Goal: Task Accomplishment & Management: Manage account settings

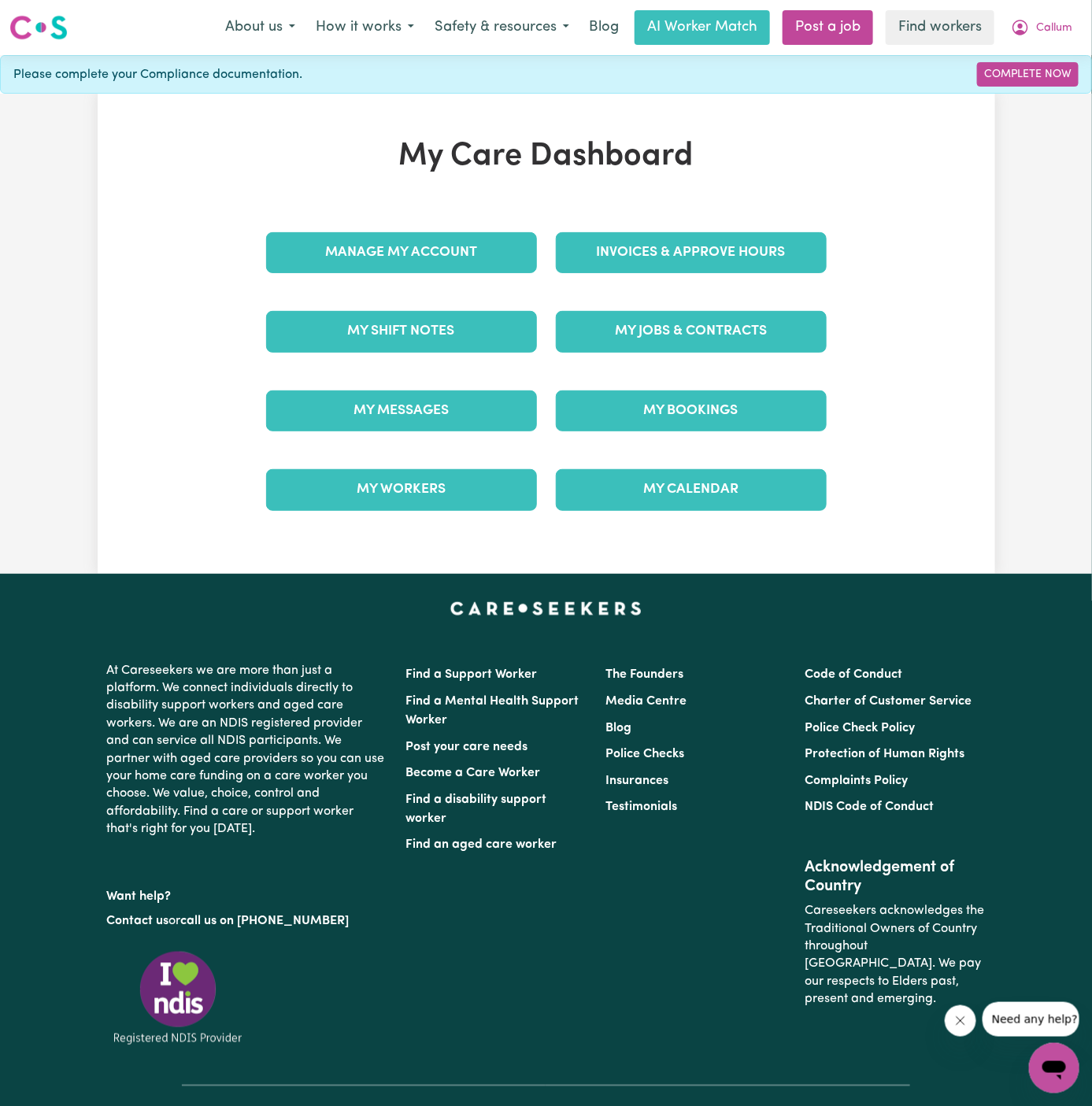
click at [733, 423] on link "My Bookings" at bounding box center [691, 411] width 271 height 41
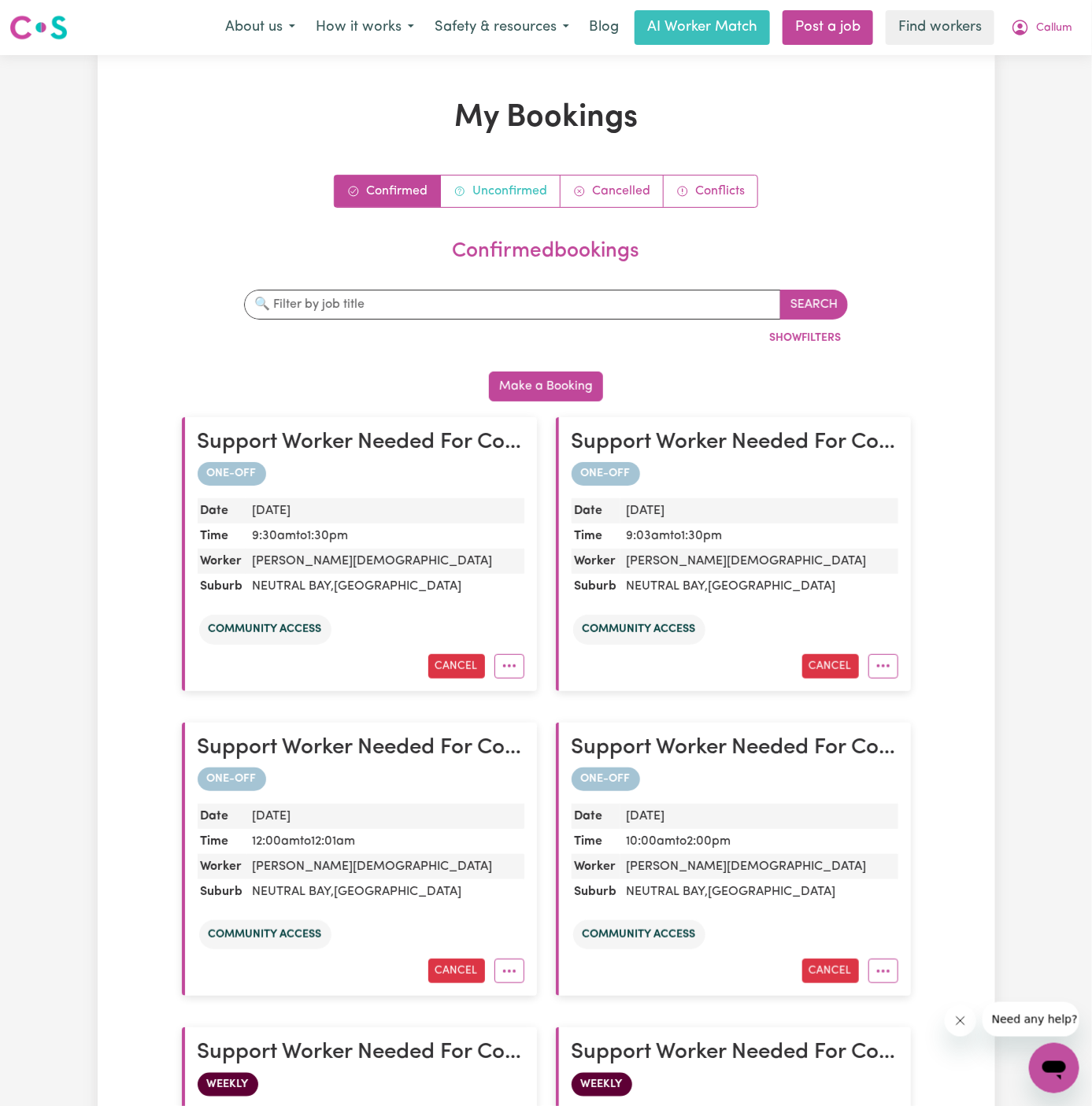
click at [486, 195] on link "Unconfirmed" at bounding box center [501, 191] width 120 height 31
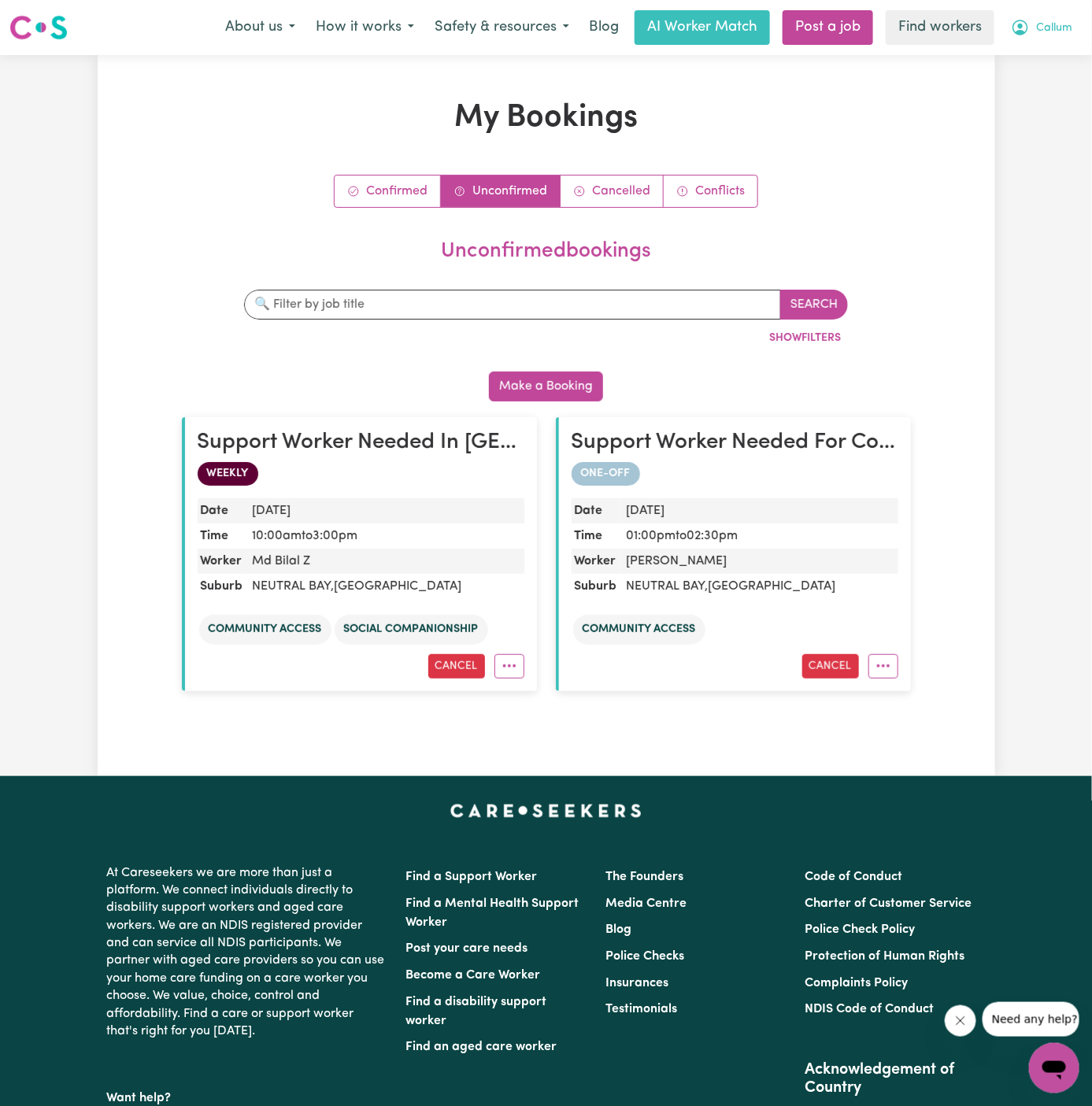
click at [1047, 27] on span "Callum" at bounding box center [1055, 28] width 37 height 17
click at [1047, 50] on link "My Dashboard" at bounding box center [1020, 61] width 124 height 30
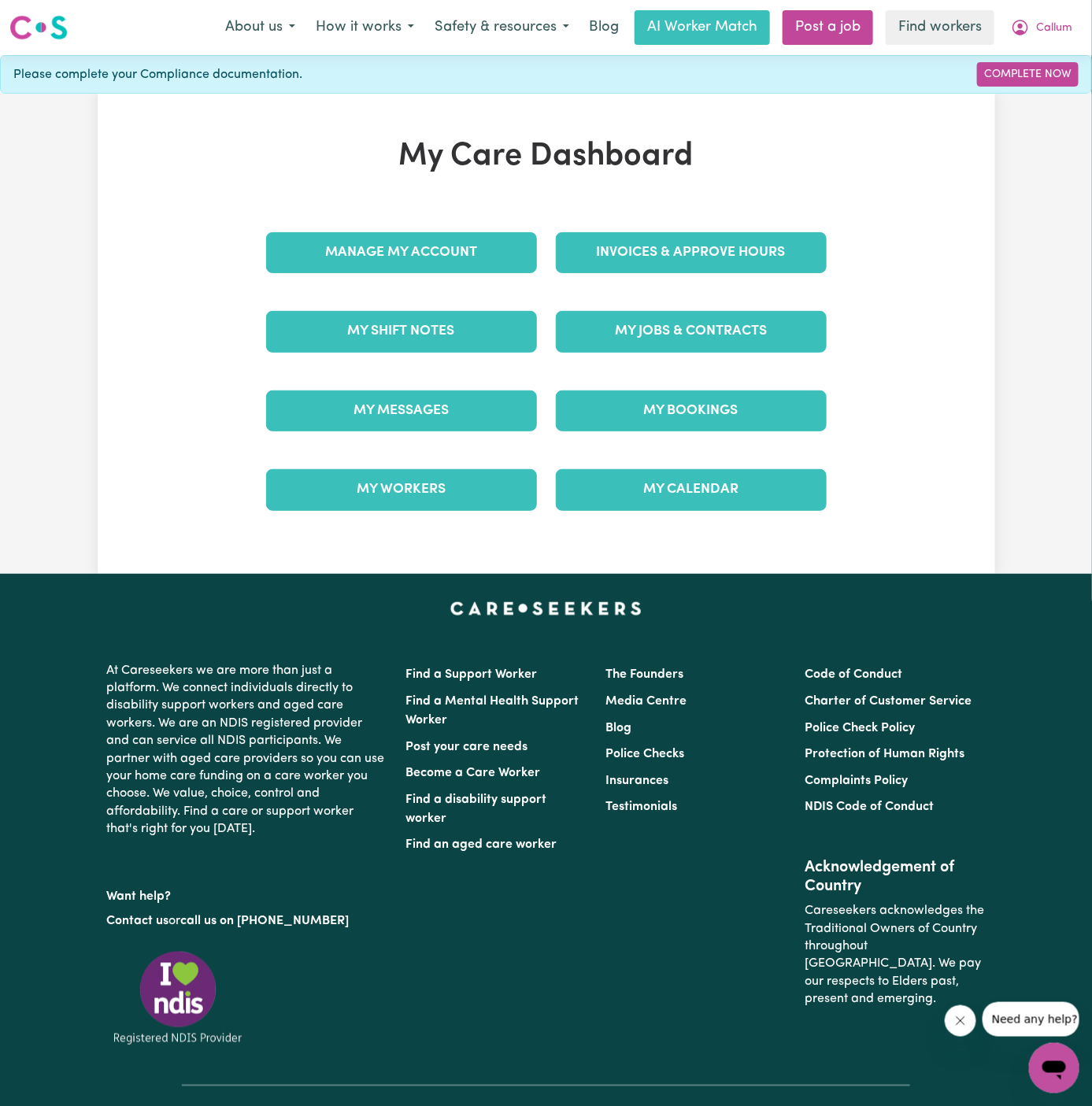
click at [677, 367] on div "My Jobs & Contracts" at bounding box center [691, 331] width 290 height 79
click at [694, 325] on link "My Jobs & Contracts" at bounding box center [691, 331] width 271 height 41
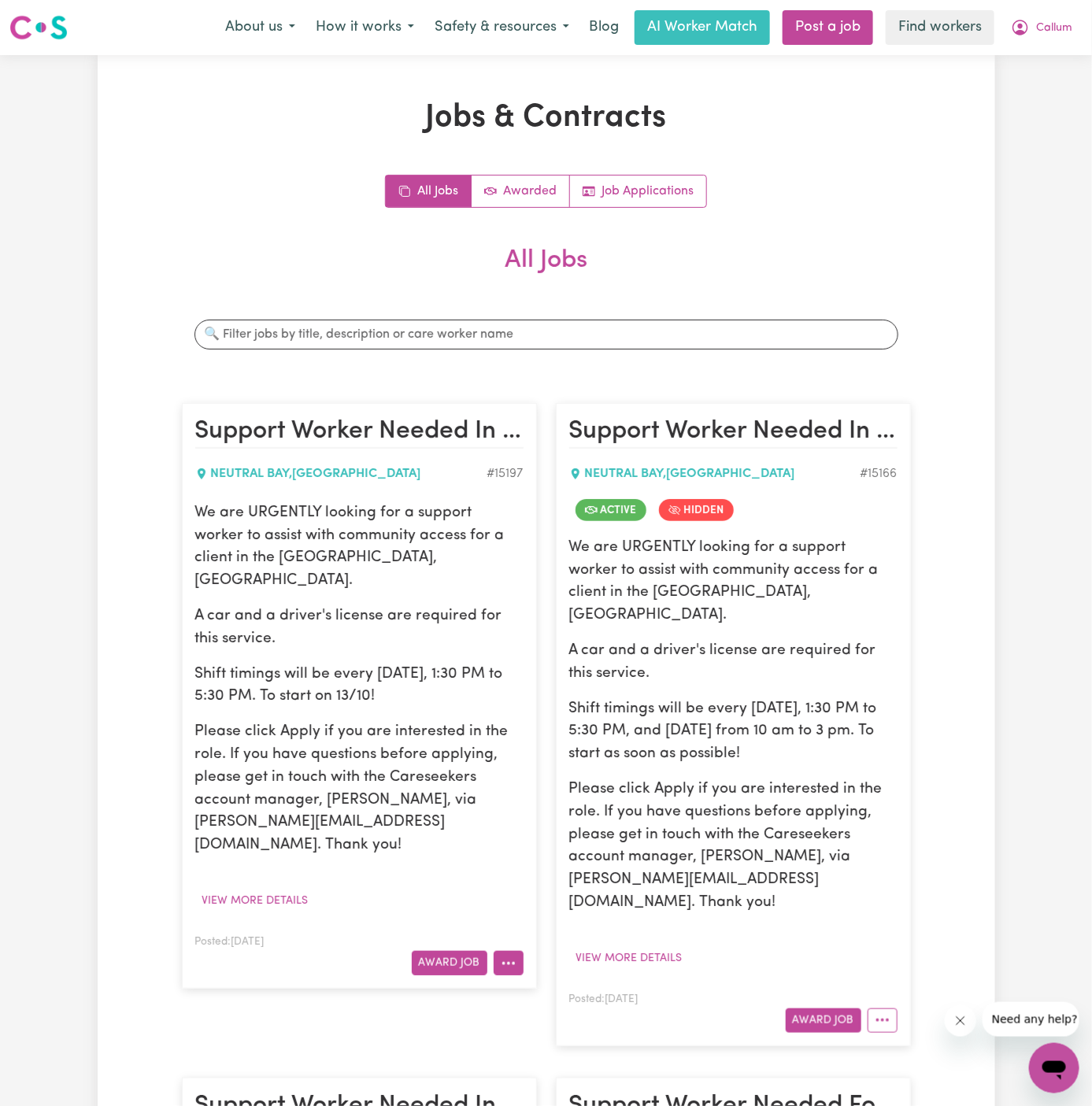
click at [510, 956] on icon "More options" at bounding box center [508, 963] width 16 height 16
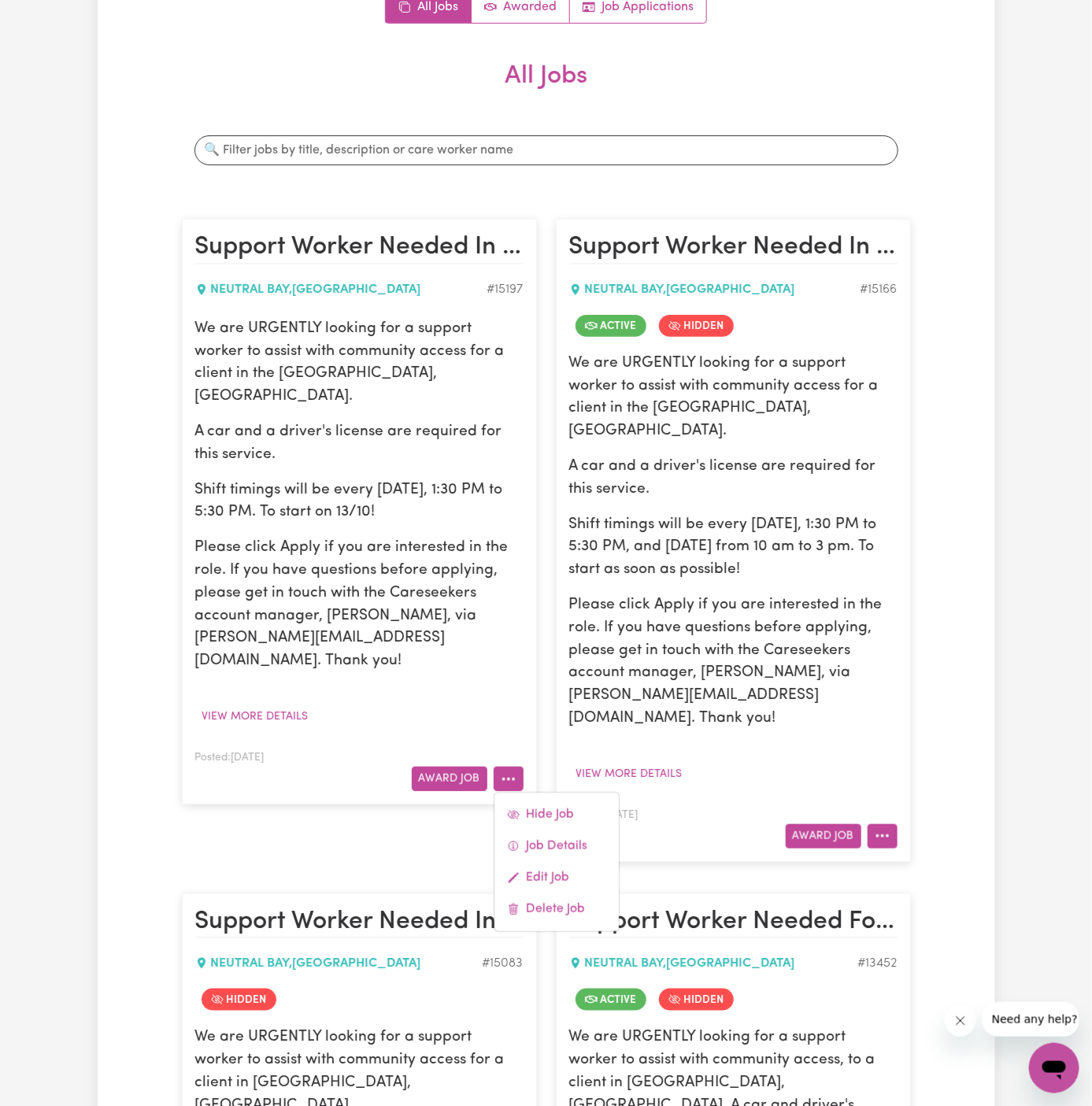
click at [888, 828] on icon "More options" at bounding box center [883, 836] width 16 height 16
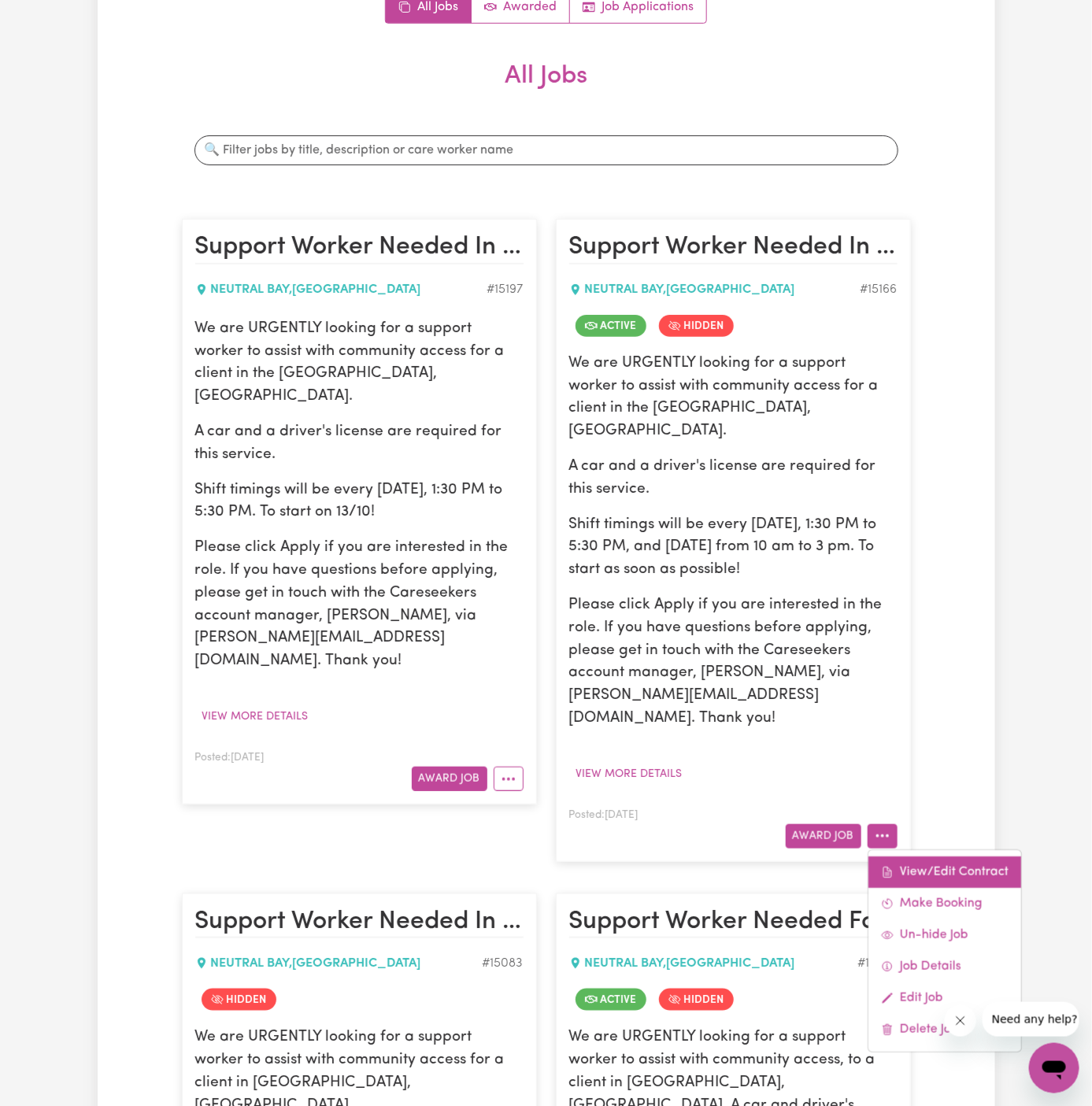
click at [923, 856] on link "View/Edit Contract" at bounding box center [945, 872] width 153 height 31
select select "WEEKDAY_DAYTIME"
select select "ASSISTANCE_SELF_CARE"
select select "ONE"
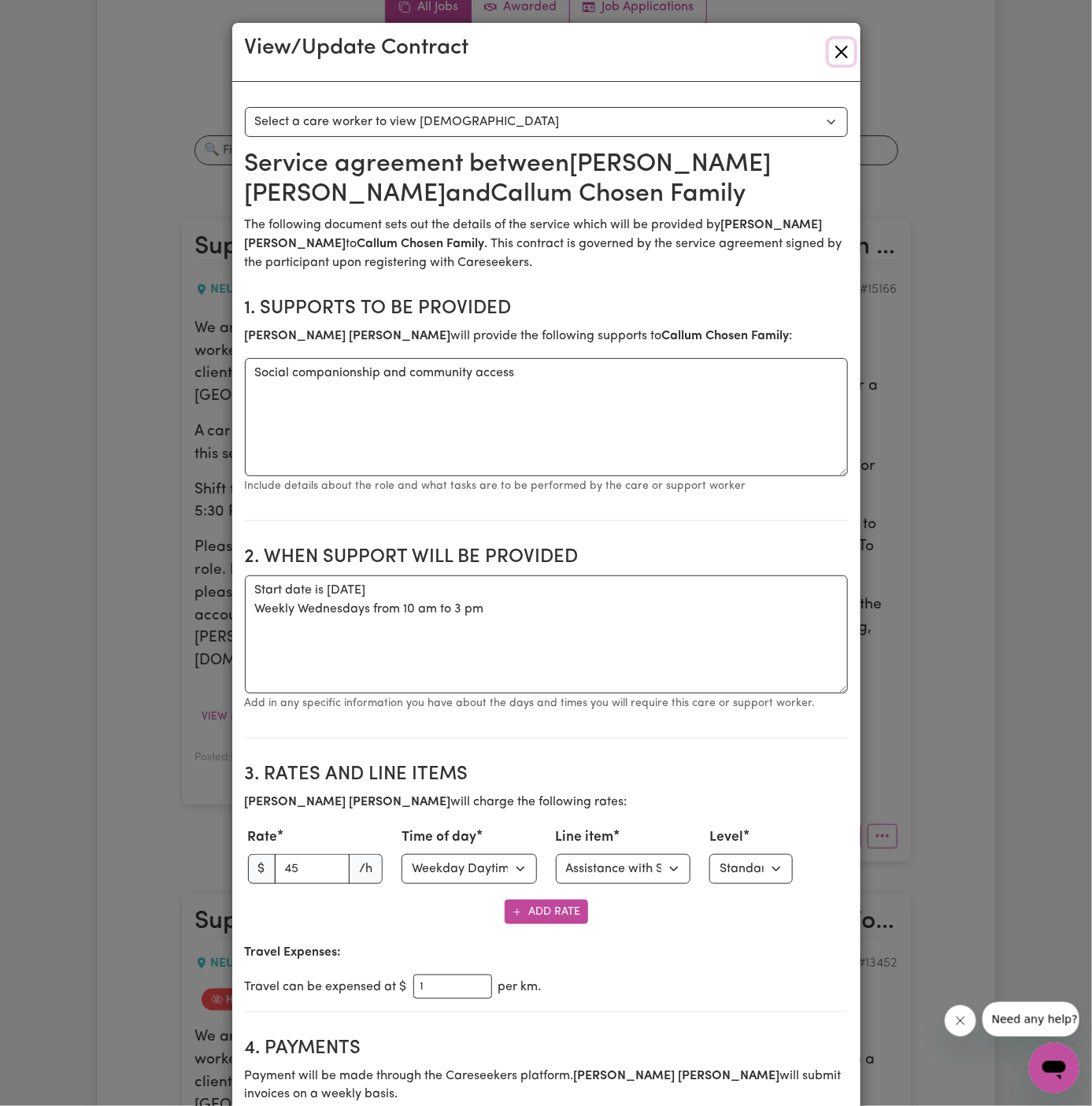
click at [846, 54] on button "Close" at bounding box center [842, 52] width 25 height 25
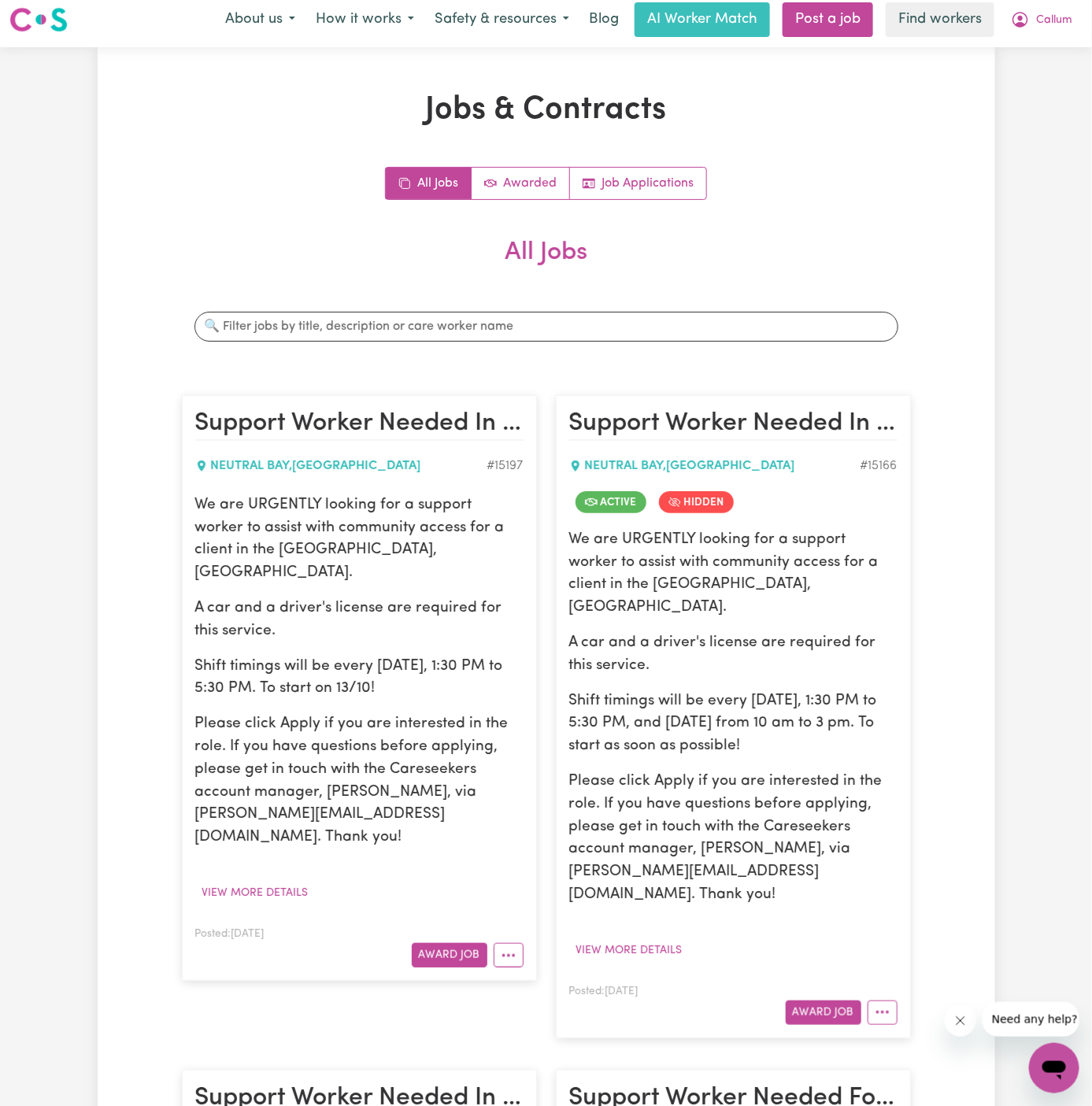
scroll to position [0, 0]
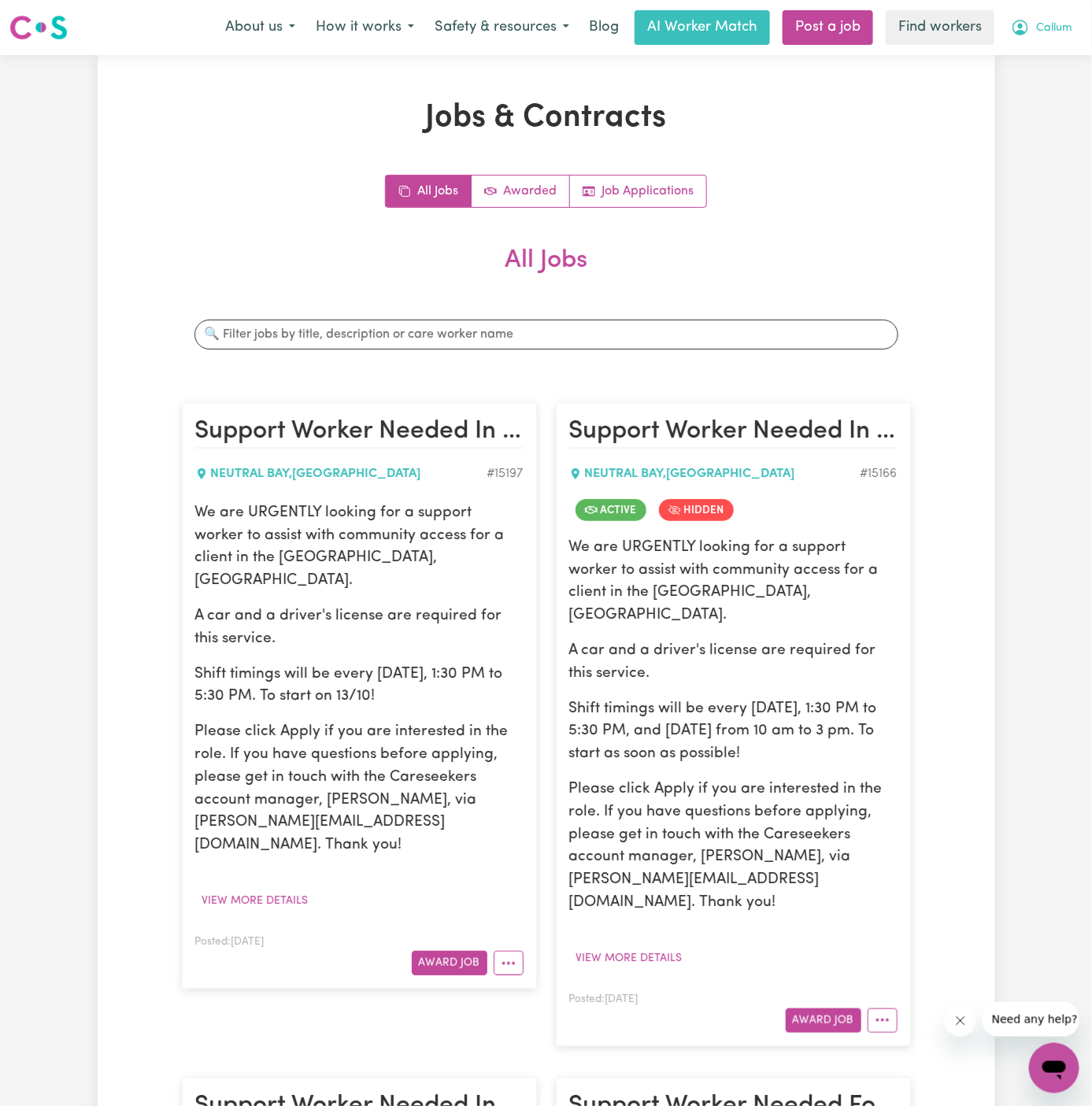
click at [1059, 24] on span "Callum" at bounding box center [1055, 28] width 37 height 17
click at [1058, 48] on link "My Dashboard" at bounding box center [1020, 61] width 124 height 30
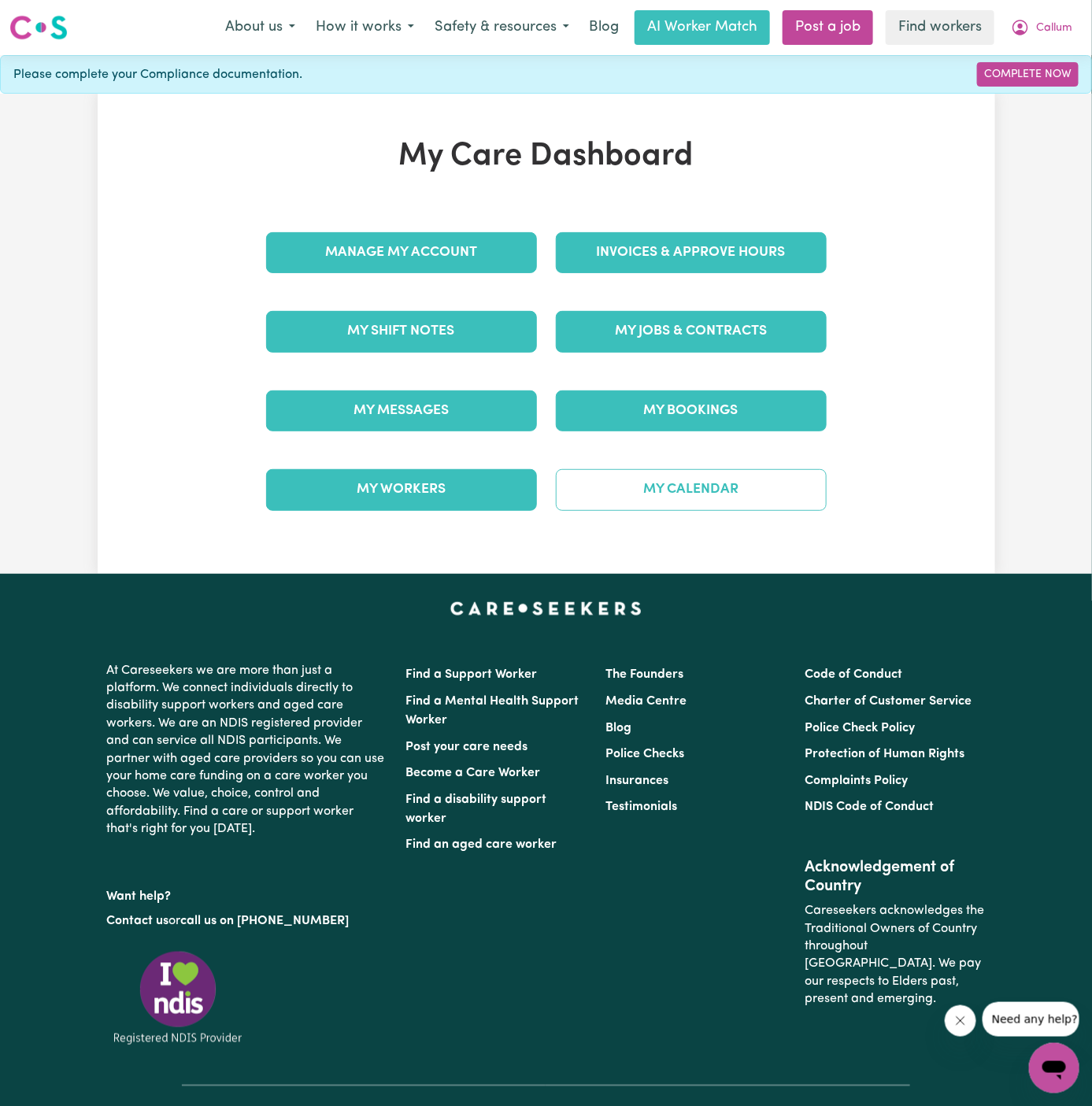
click at [704, 478] on link "My Calendar" at bounding box center [691, 489] width 271 height 41
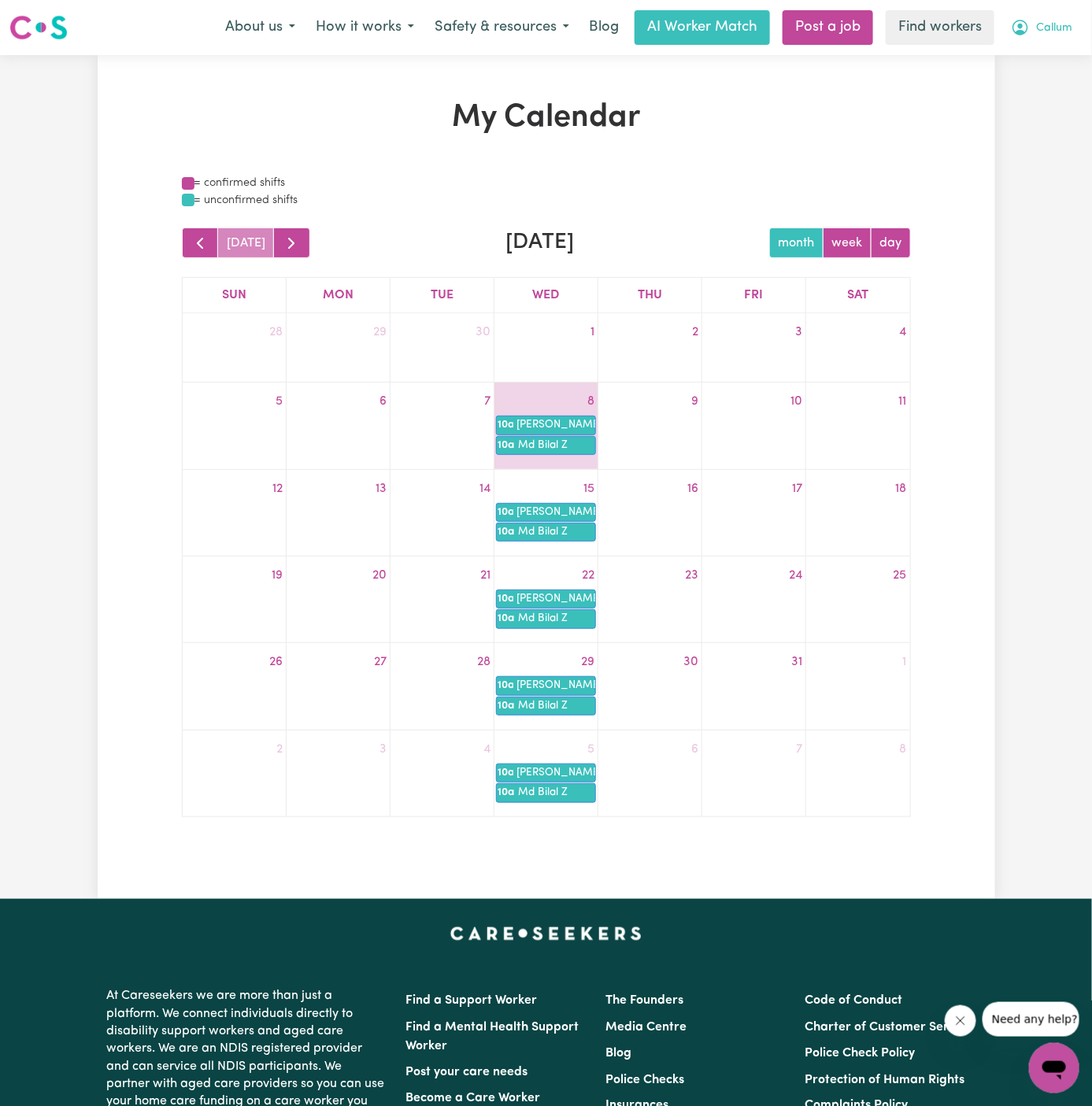
click at [1060, 30] on span "Callum" at bounding box center [1055, 28] width 37 height 17
click at [1060, 48] on link "My Dashboard" at bounding box center [1020, 61] width 124 height 30
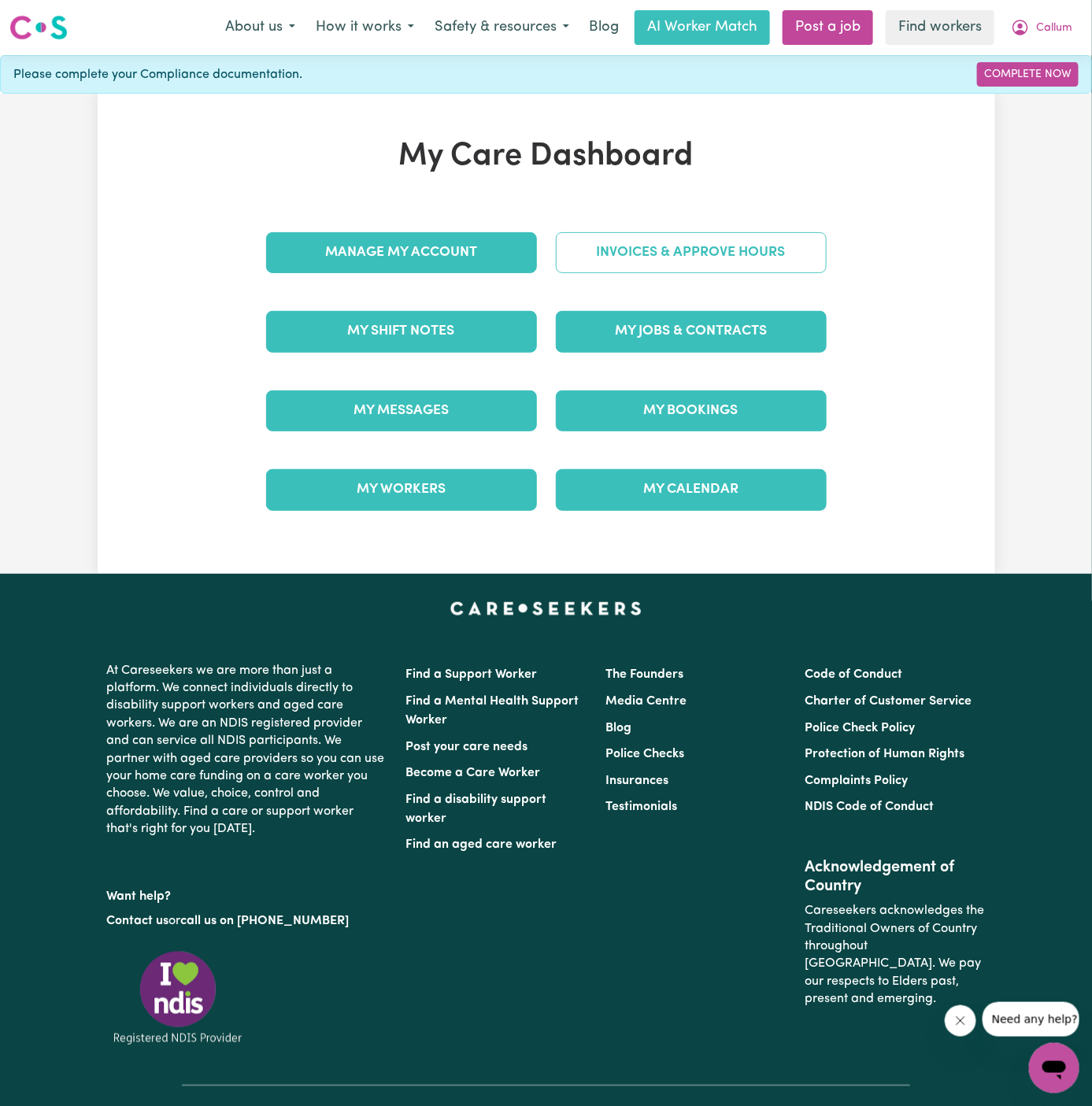
click at [733, 258] on link "Invoices & Approve Hours" at bounding box center [691, 252] width 271 height 41
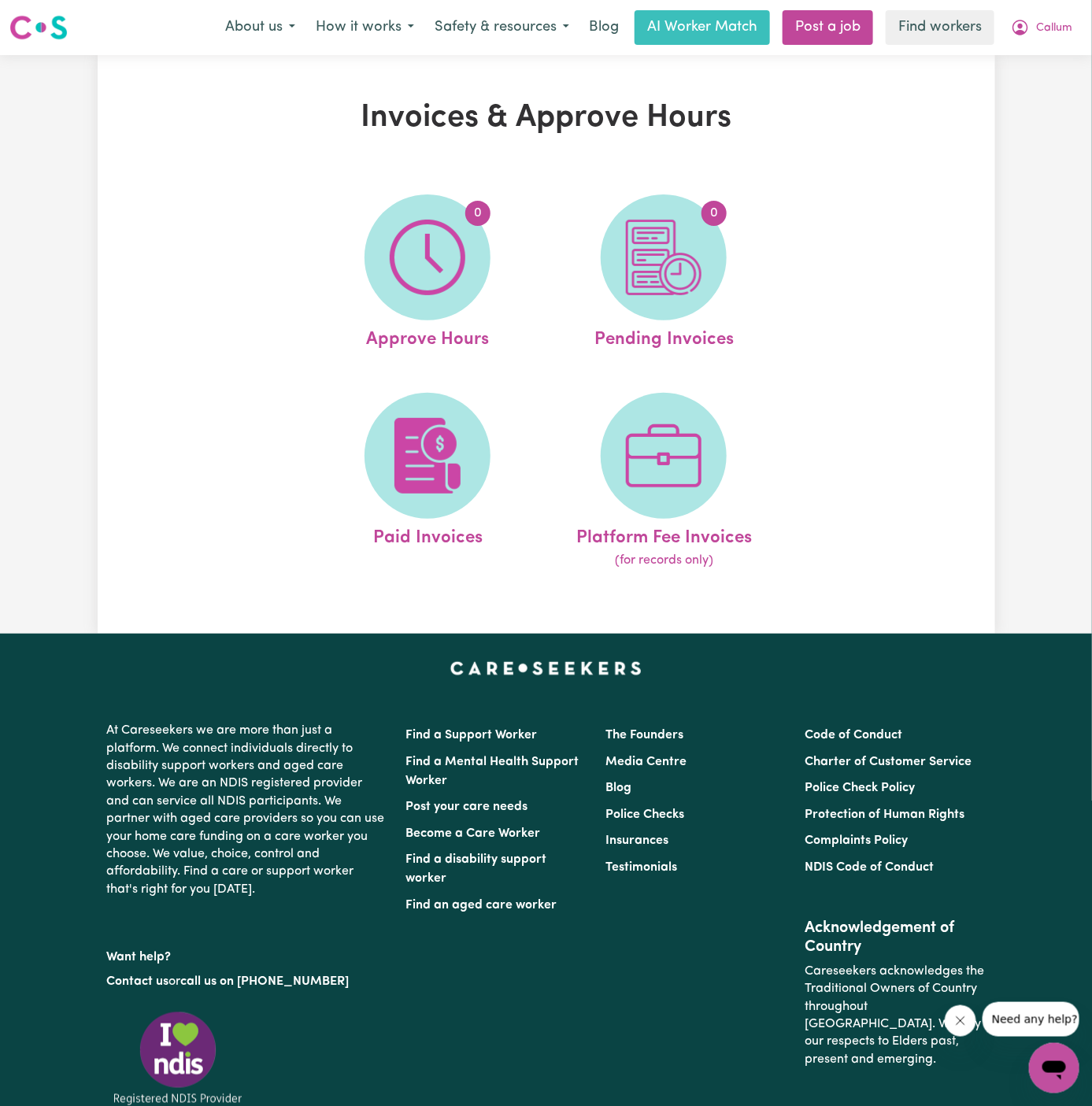
click at [1084, 26] on div "Menu About us How it works Safety & resources Blog AI Worker Match Post a job F…" at bounding box center [546, 27] width 1092 height 37
click at [1052, 25] on span "Callum" at bounding box center [1055, 28] width 37 height 17
click at [1052, 48] on link "My Dashboard" at bounding box center [1020, 61] width 124 height 30
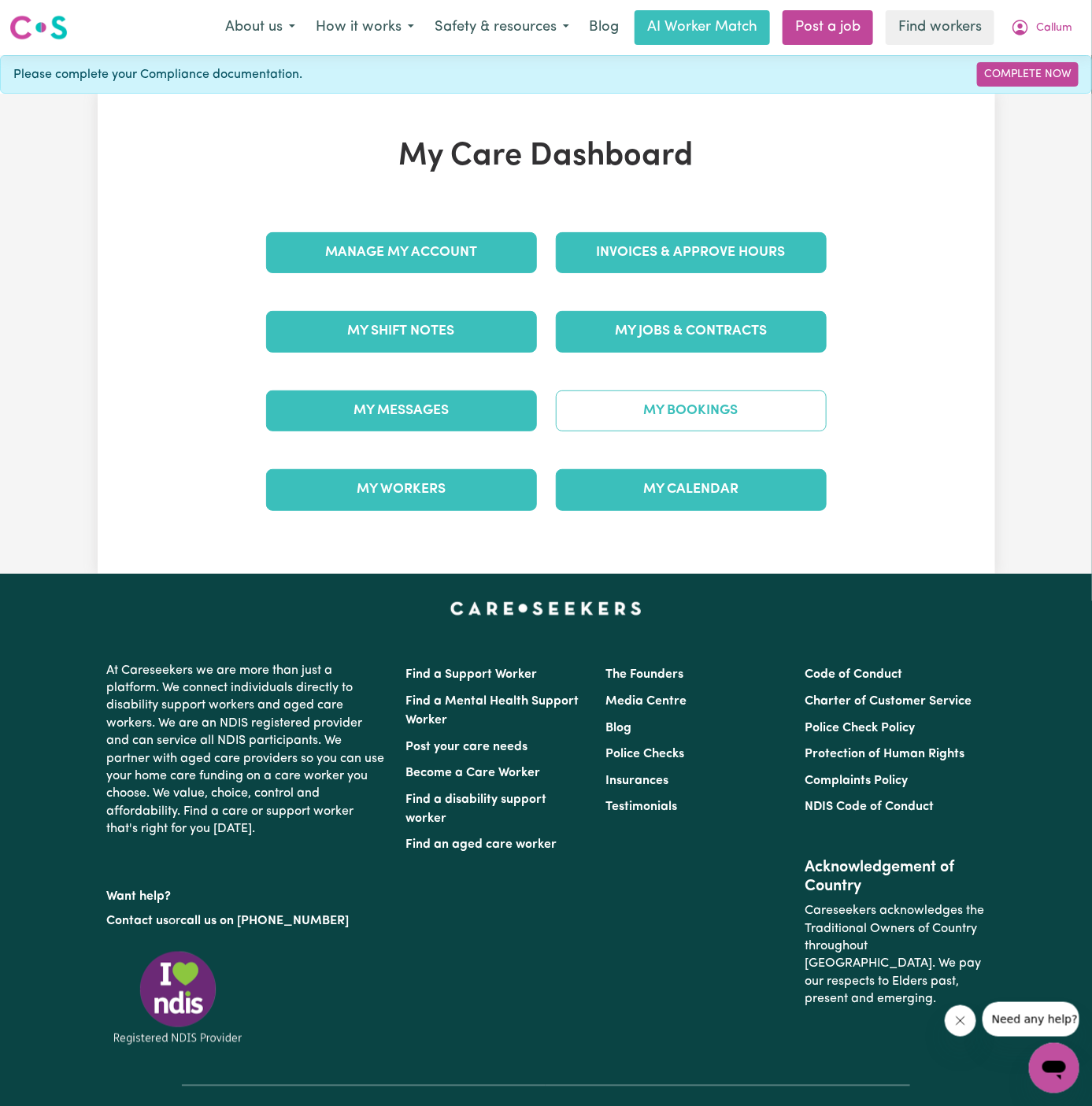
click at [683, 407] on link "My Bookings" at bounding box center [691, 411] width 271 height 41
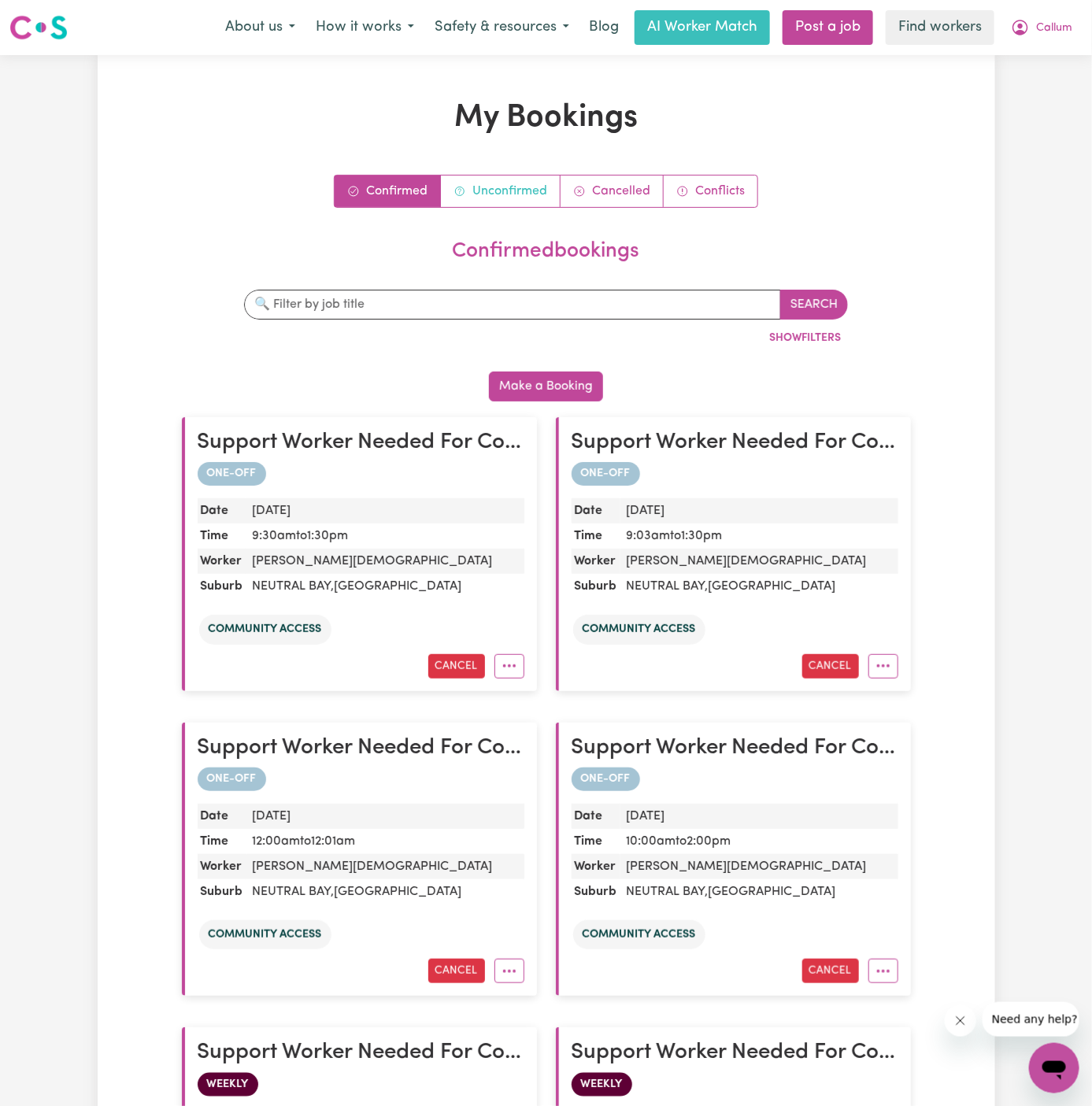
click at [492, 191] on link "Unconfirmed" at bounding box center [501, 191] width 120 height 31
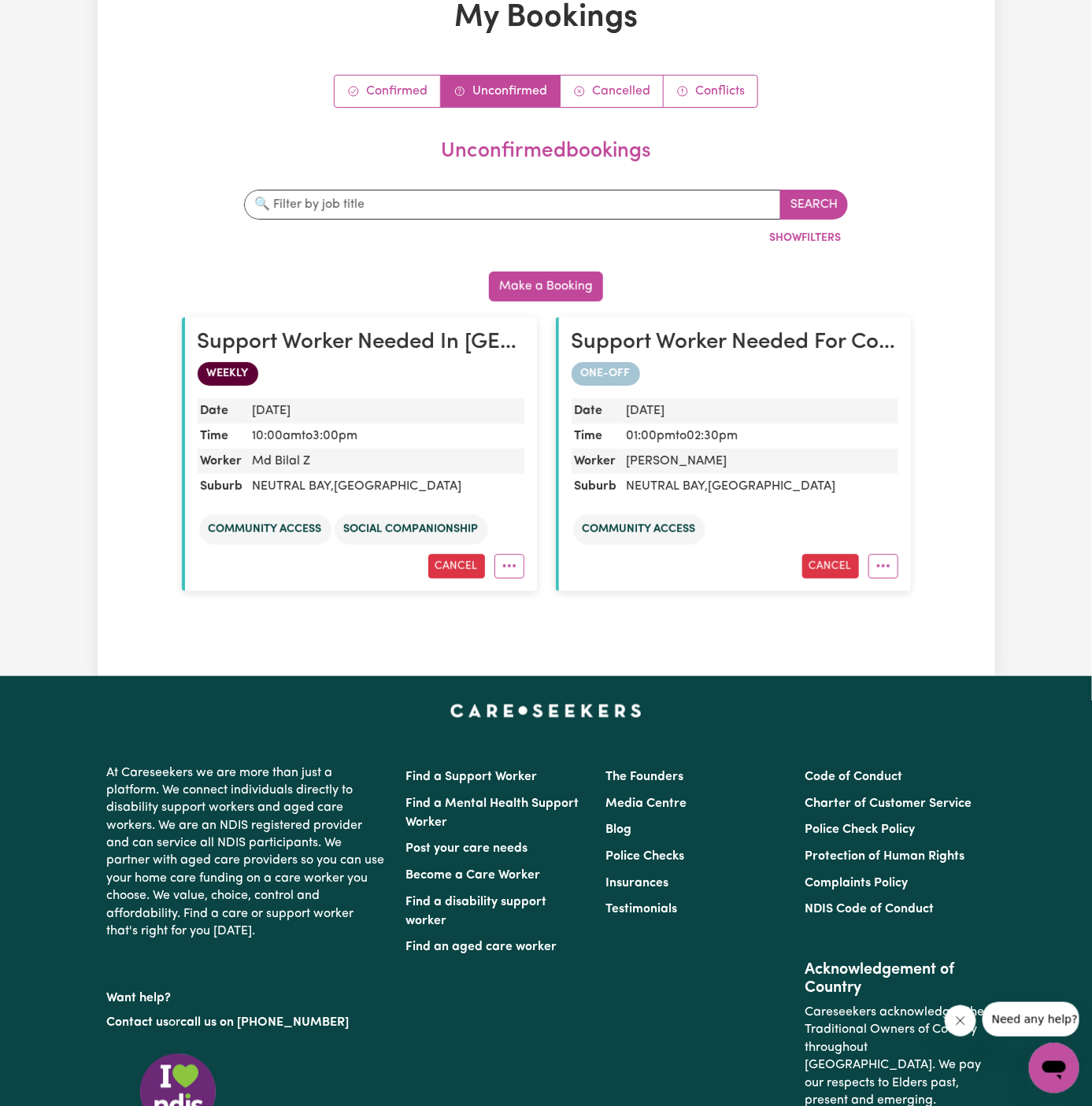
scroll to position [131, 0]
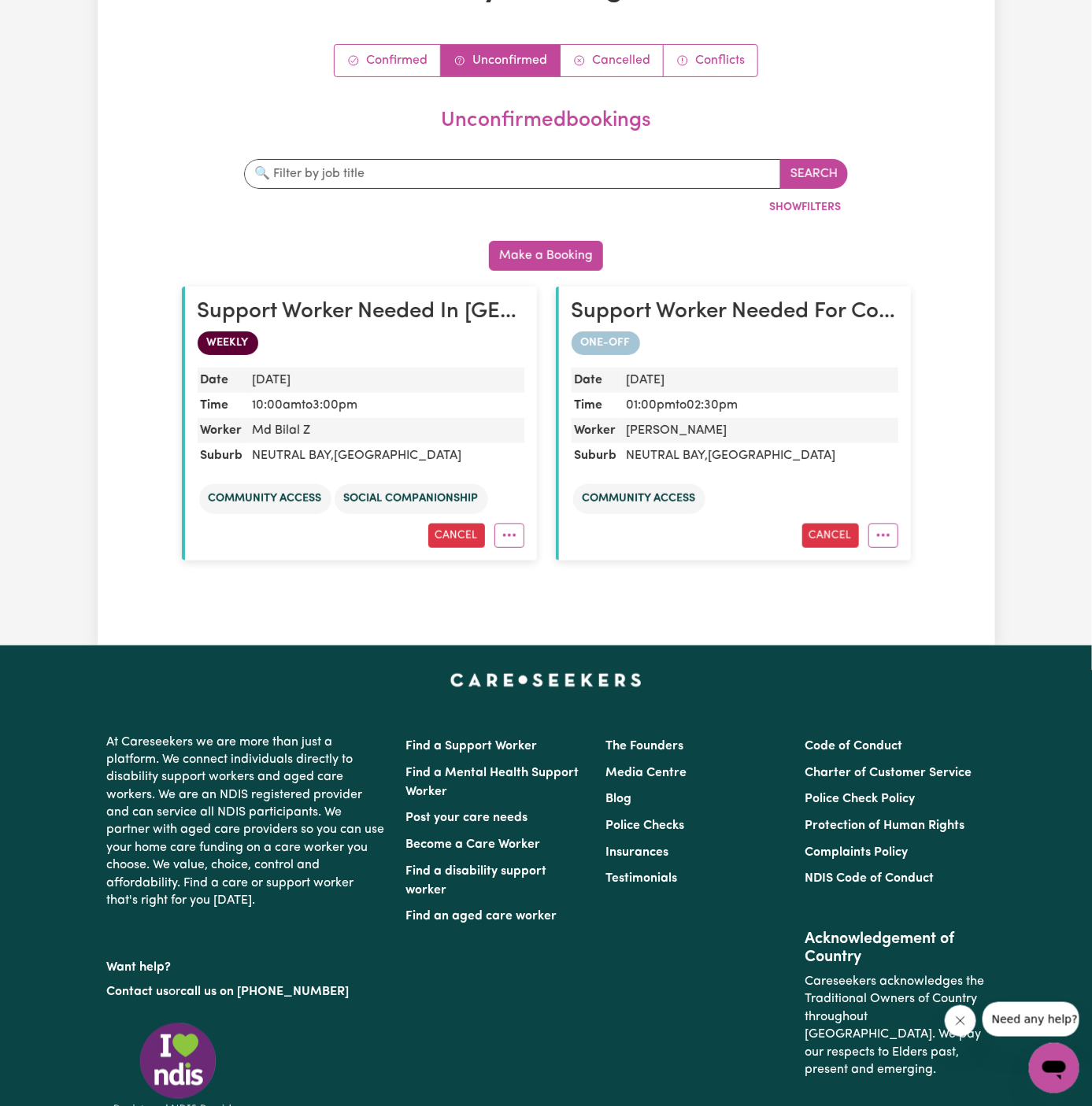
click at [492, 191] on div "Search By job title By worker name By suburb By date Show Filters" at bounding box center [546, 194] width 605 height 70
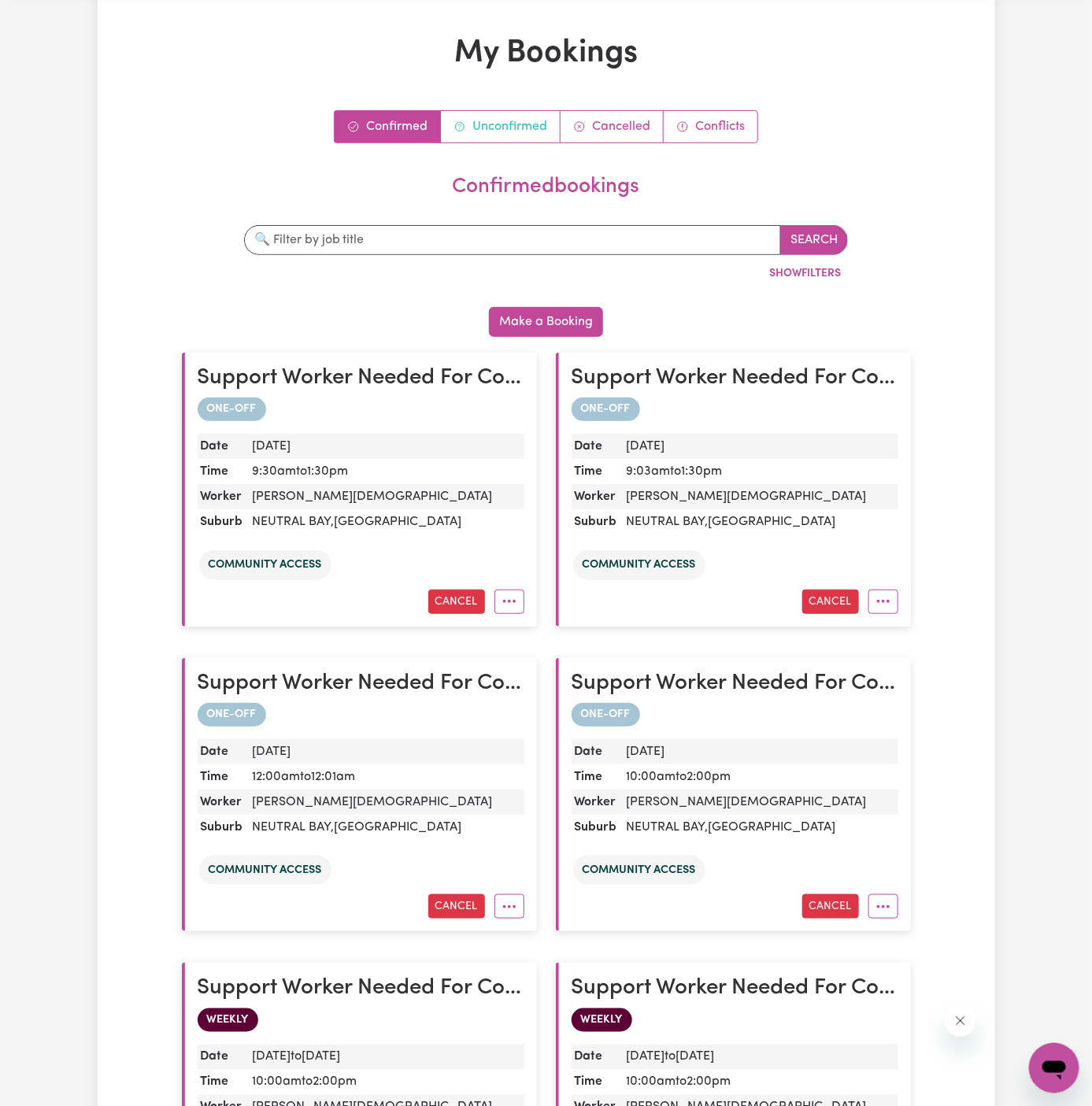
click at [498, 120] on link "Unconfirmed" at bounding box center [501, 127] width 120 height 31
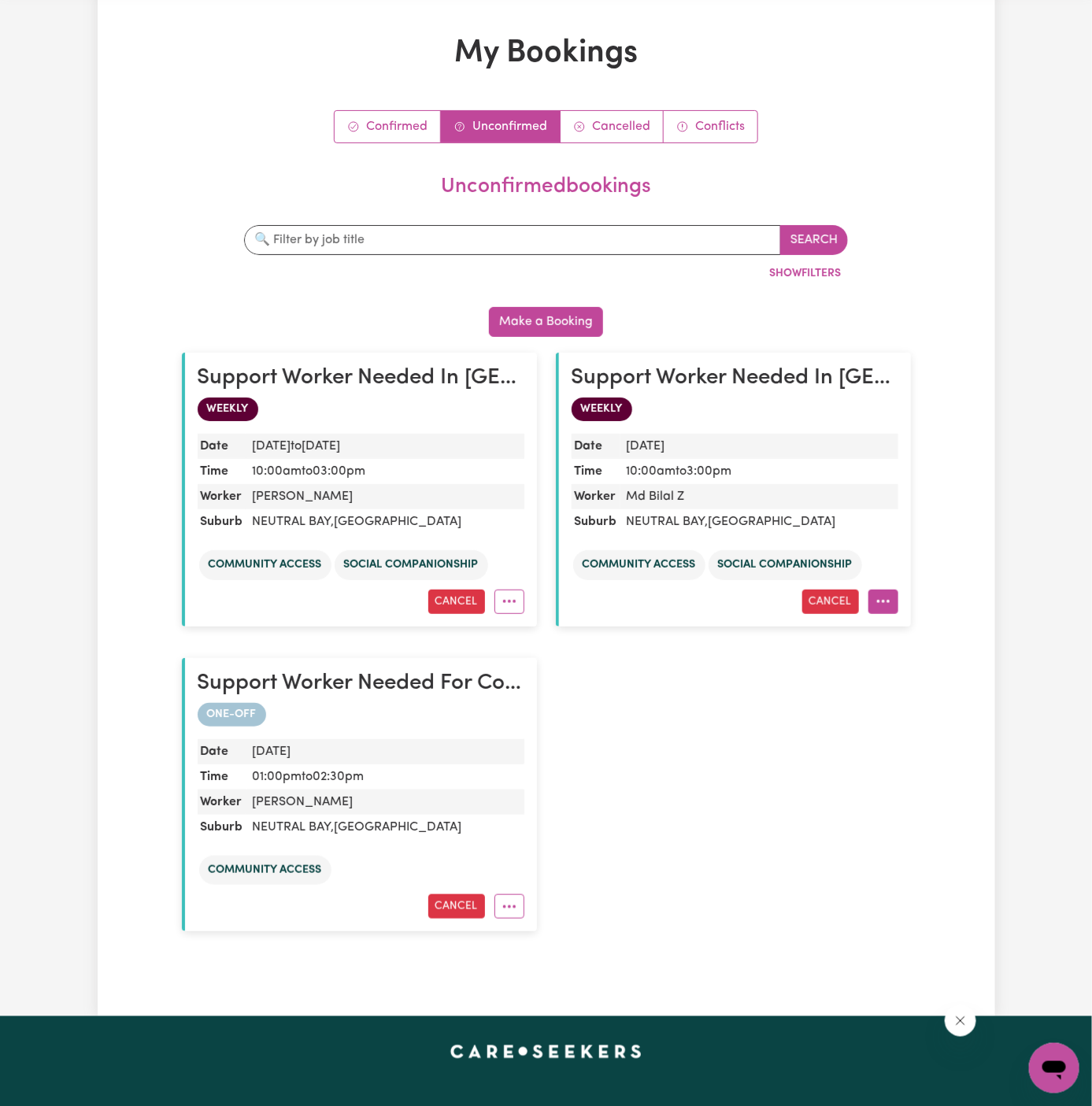
click at [880, 601] on icon "More options" at bounding box center [884, 601] width 16 height 16
click at [838, 599] on button "Cancel" at bounding box center [830, 601] width 57 height 25
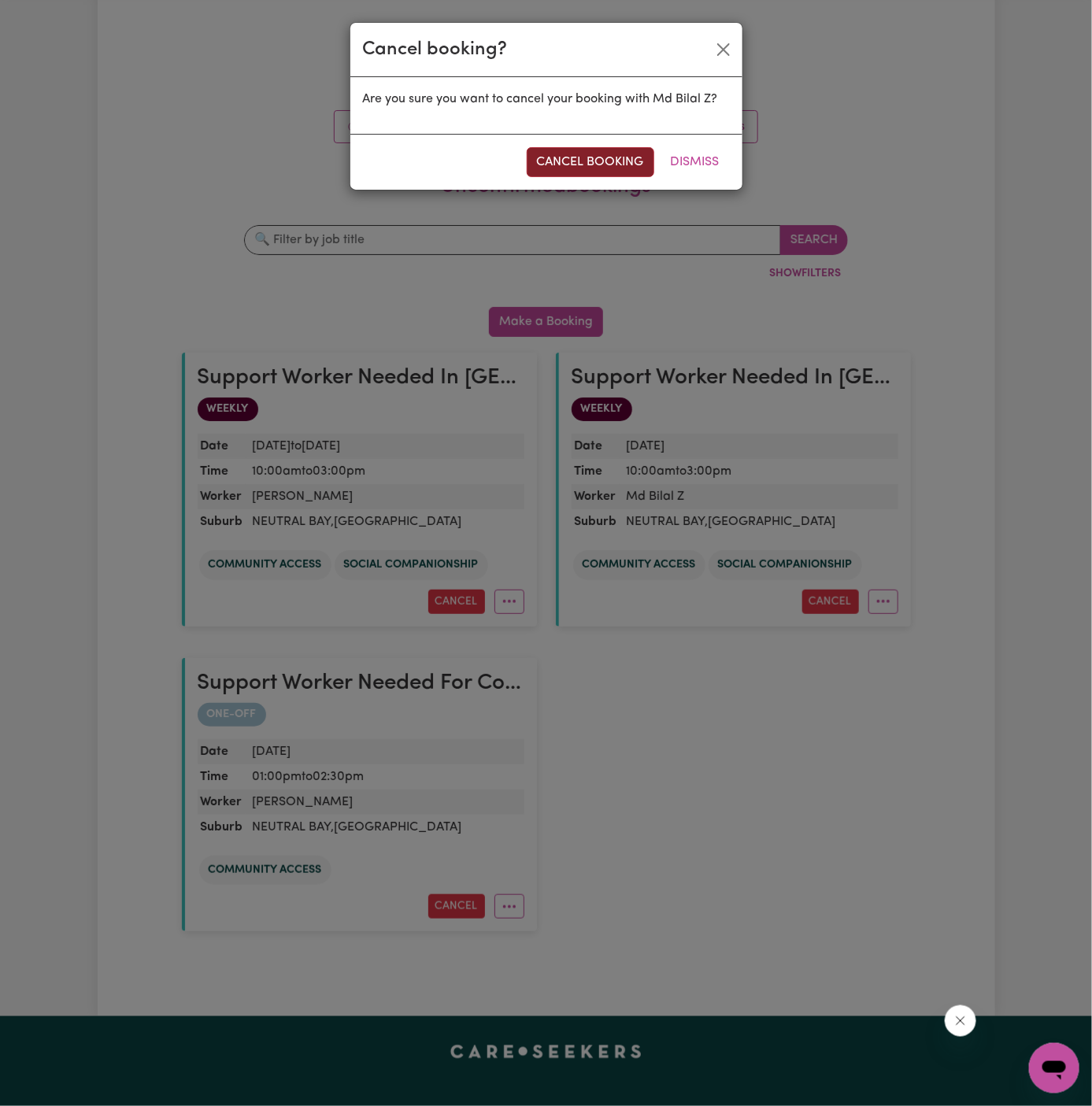
click at [595, 165] on button "cancel booking" at bounding box center [591, 161] width 127 height 30
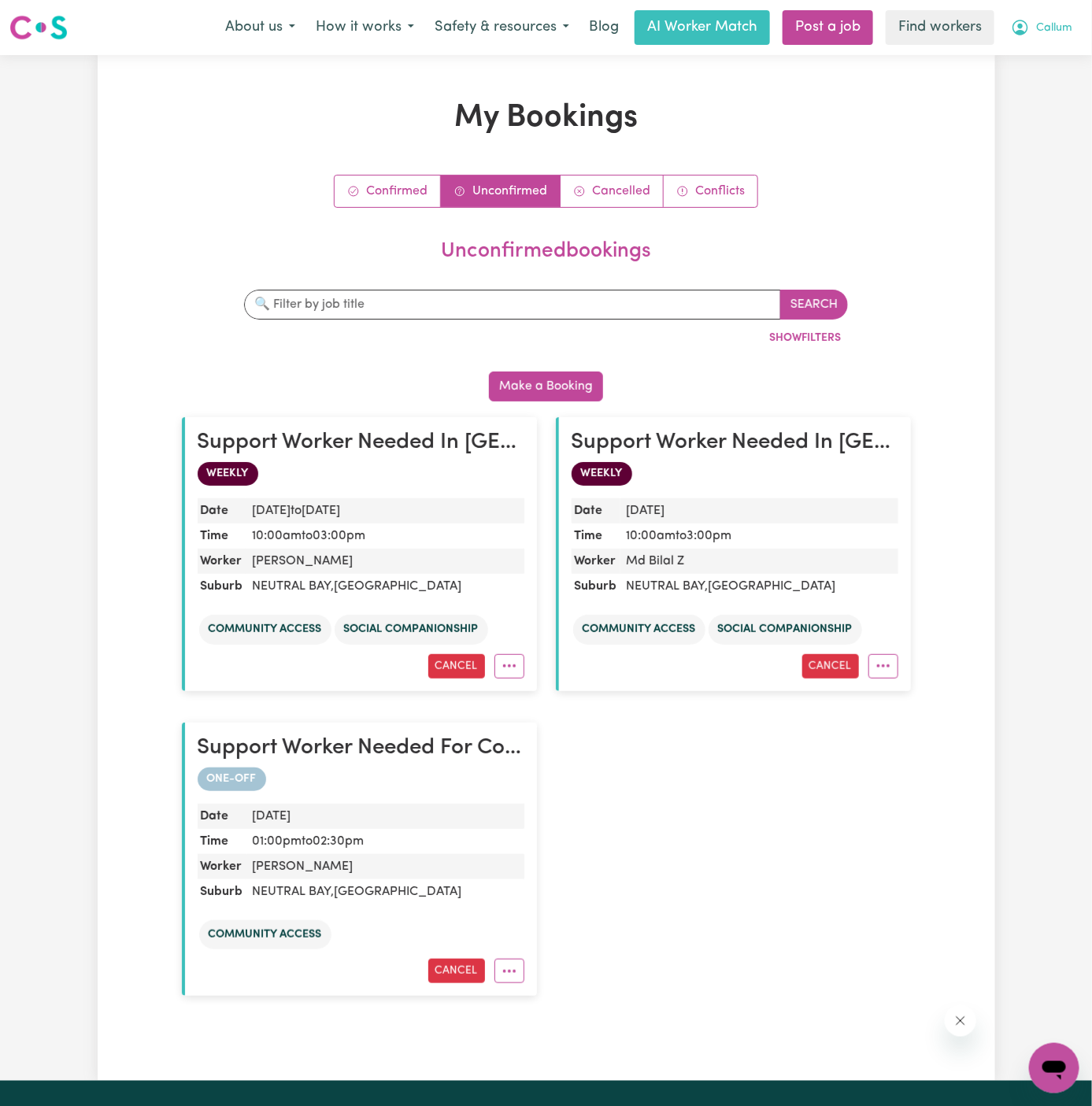
click at [1049, 24] on span "Callum" at bounding box center [1055, 28] width 37 height 17
click at [1044, 93] on link "Logout" at bounding box center [1020, 90] width 124 height 30
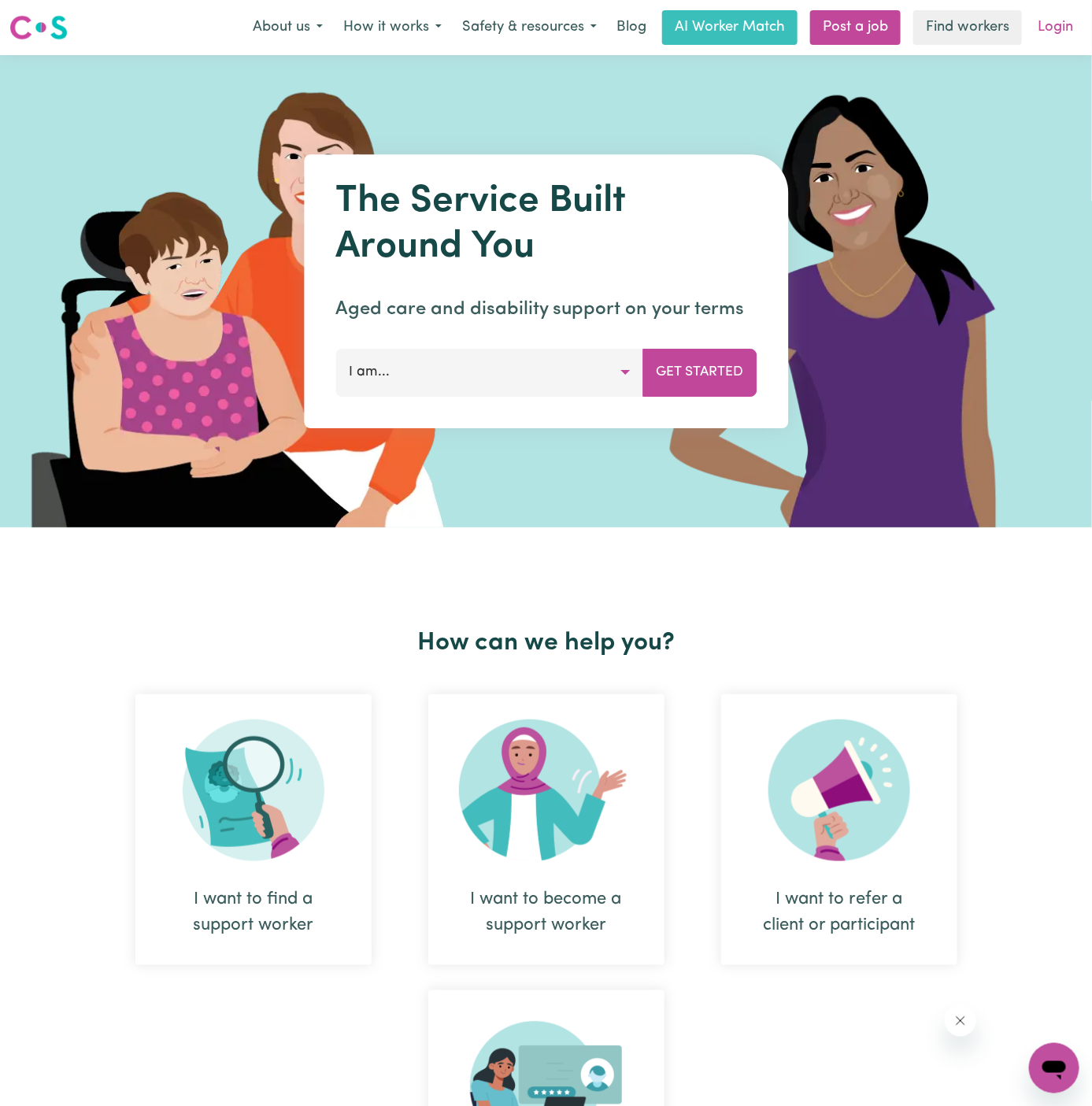
click at [1053, 30] on link "Login" at bounding box center [1055, 27] width 54 height 35
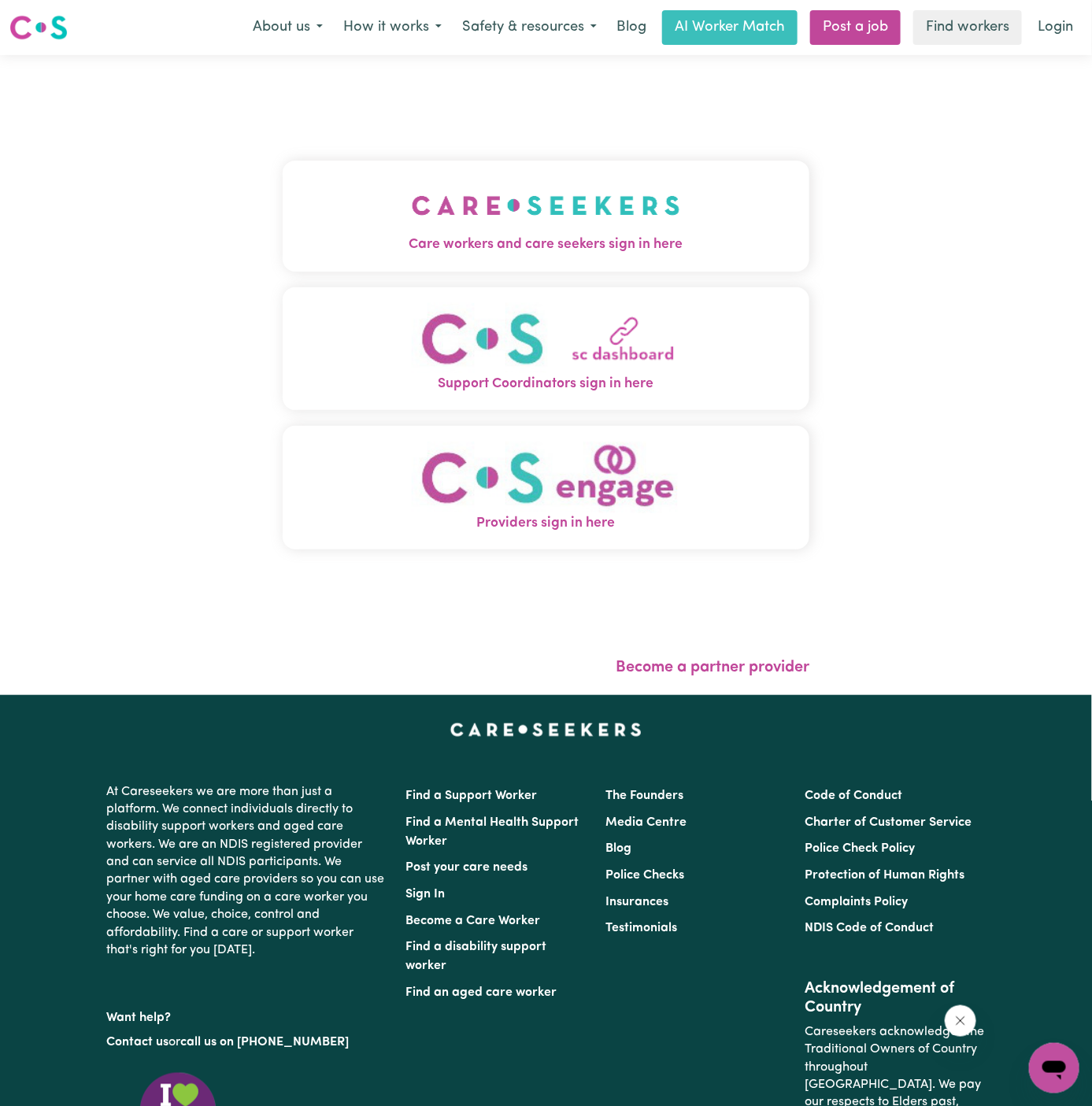
click at [359, 203] on button "Care workers and care seekers sign in here" at bounding box center [546, 216] width 528 height 110
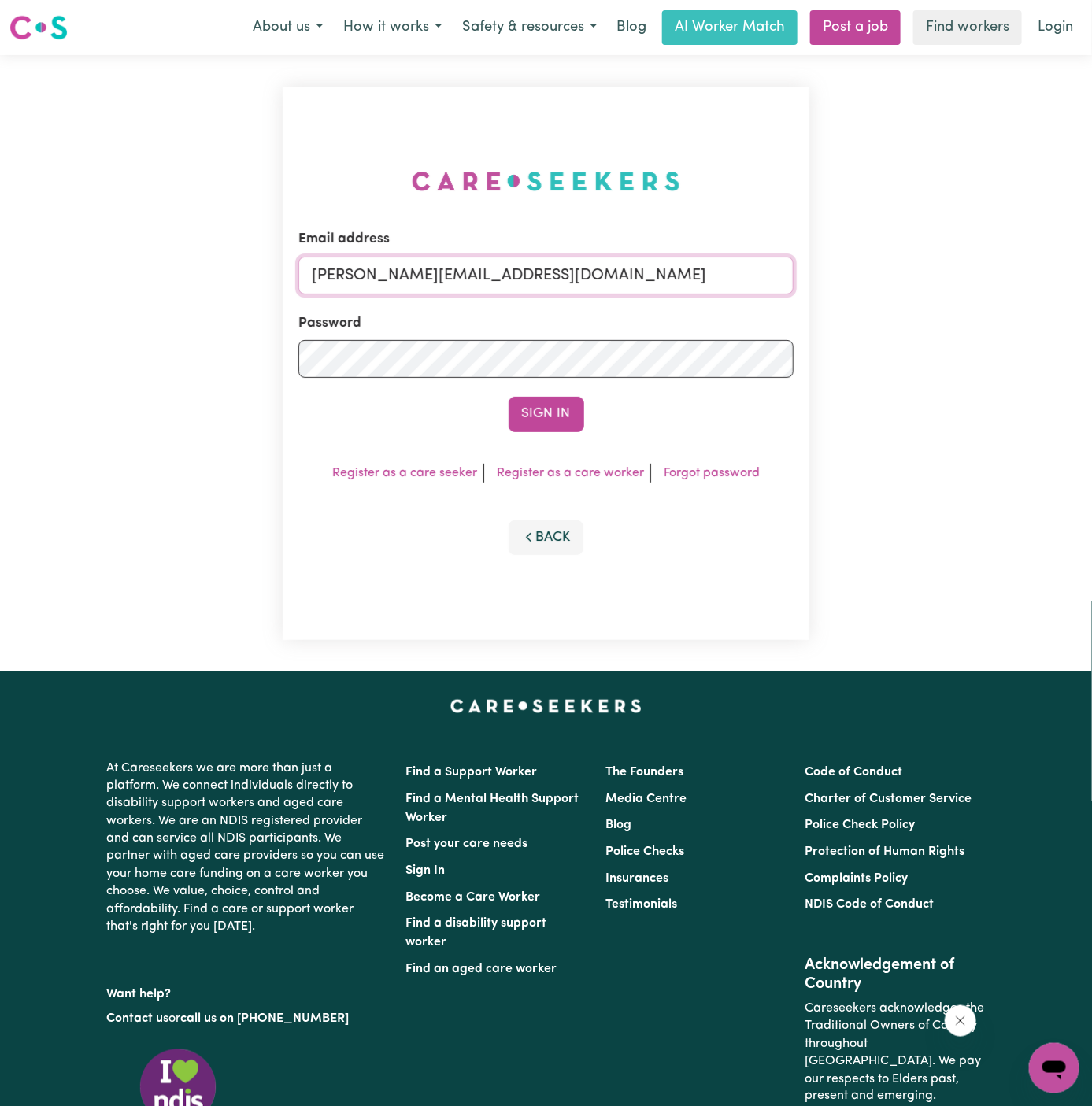
click at [605, 272] on input "[PERSON_NAME][EMAIL_ADDRESS][DOMAIN_NAME]" at bounding box center [546, 275] width 496 height 37
drag, startPoint x: 393, startPoint y: 275, endPoint x: 880, endPoint y: 281, distance: 487.0
click at [880, 281] on div "Email address superuser~RosalindTaylorYS@careseekers.com.au Password Sign In Re…" at bounding box center [546, 364] width 1092 height 617
click at [509, 397] on button "Sign In" at bounding box center [546, 414] width 76 height 35
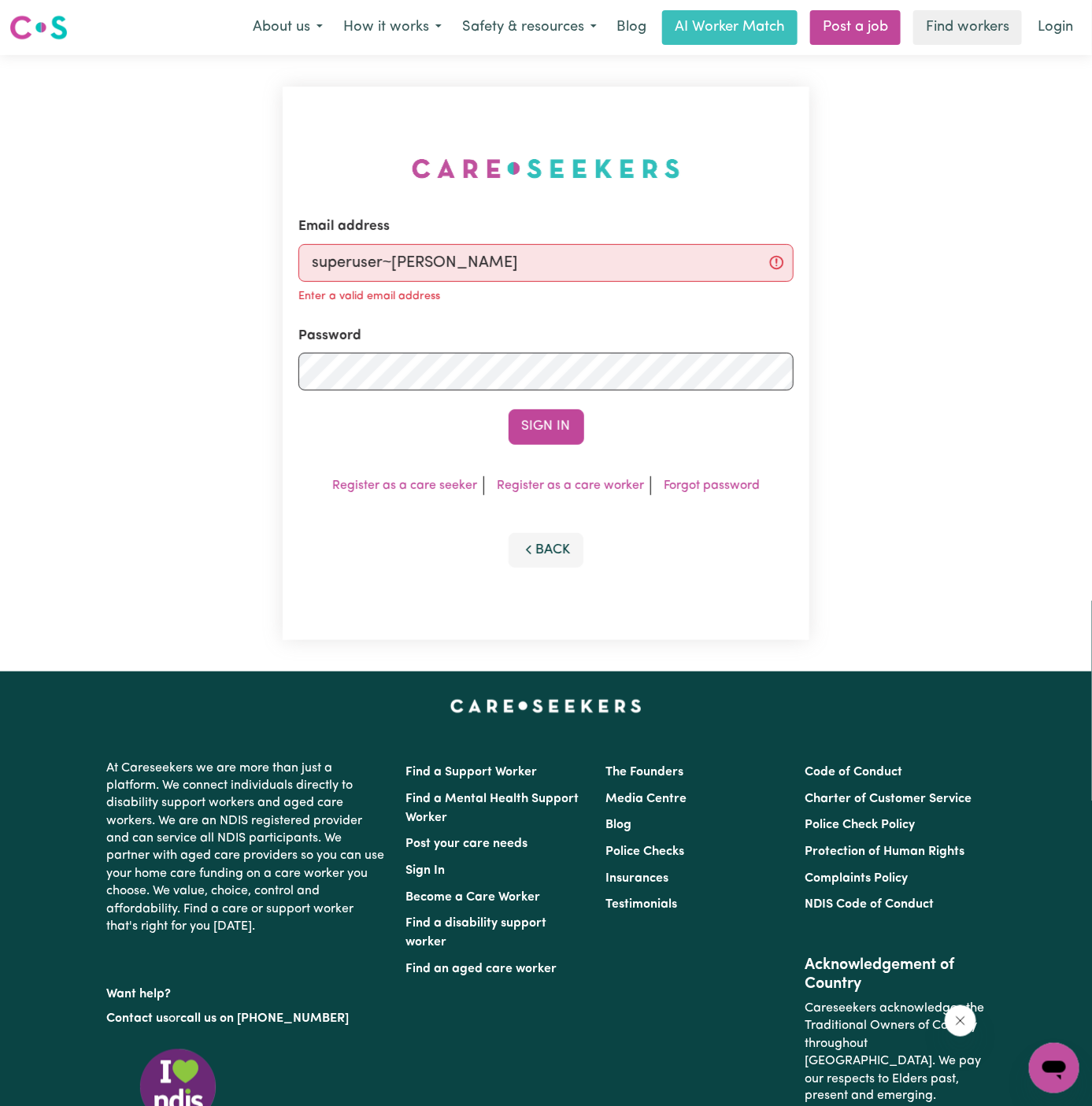
type input "superuser~JamesBickertonVC@careseekers.com.au"
click at [540, 432] on button "Sign In" at bounding box center [546, 426] width 76 height 35
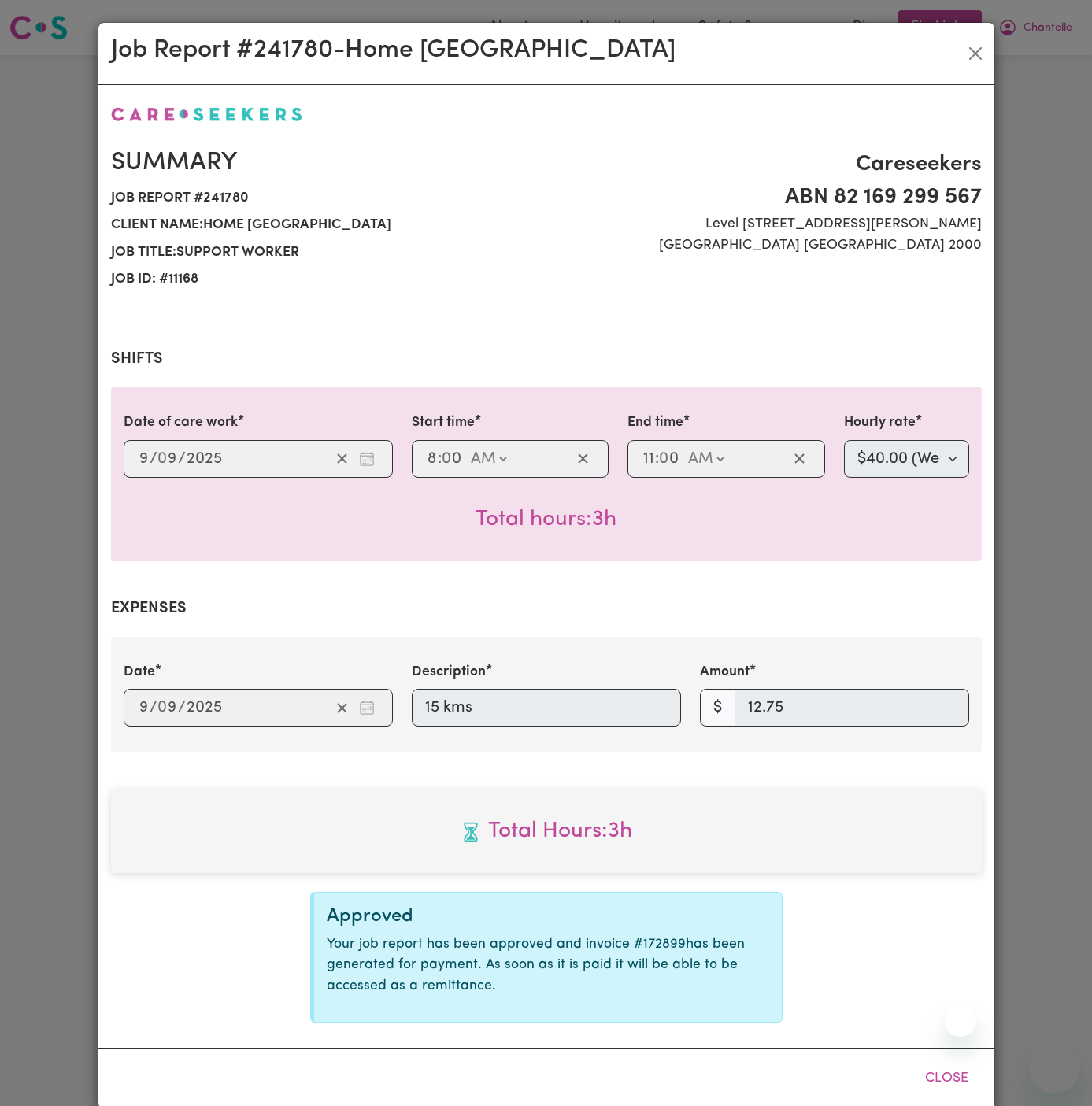
select select "40-Weekday"
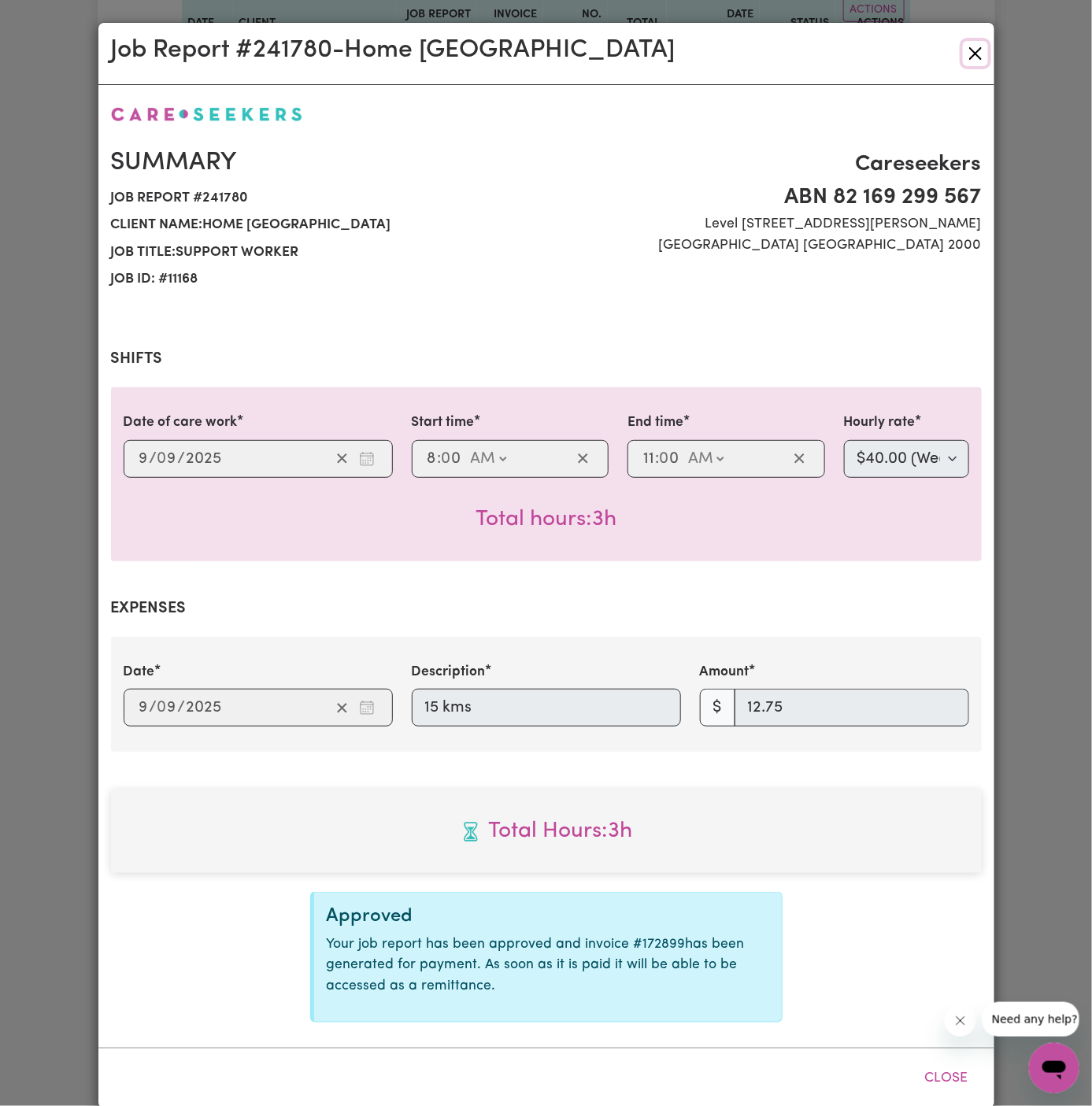
click at [975, 55] on button "Close" at bounding box center [976, 54] width 25 height 25
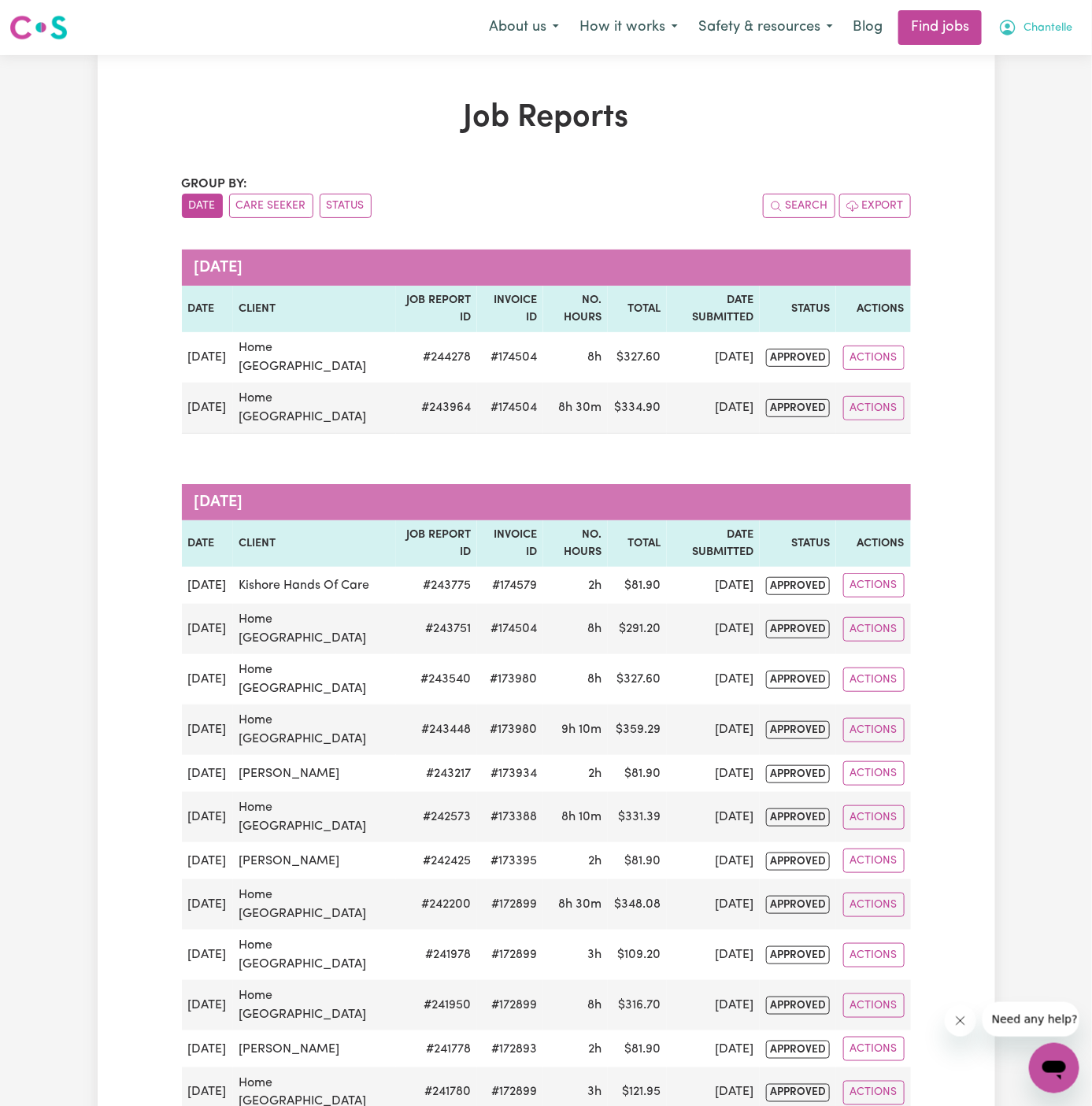
click at [1049, 31] on span "Chantelle" at bounding box center [1048, 28] width 48 height 17
click at [1016, 115] on link "Logout" at bounding box center [1020, 120] width 124 height 30
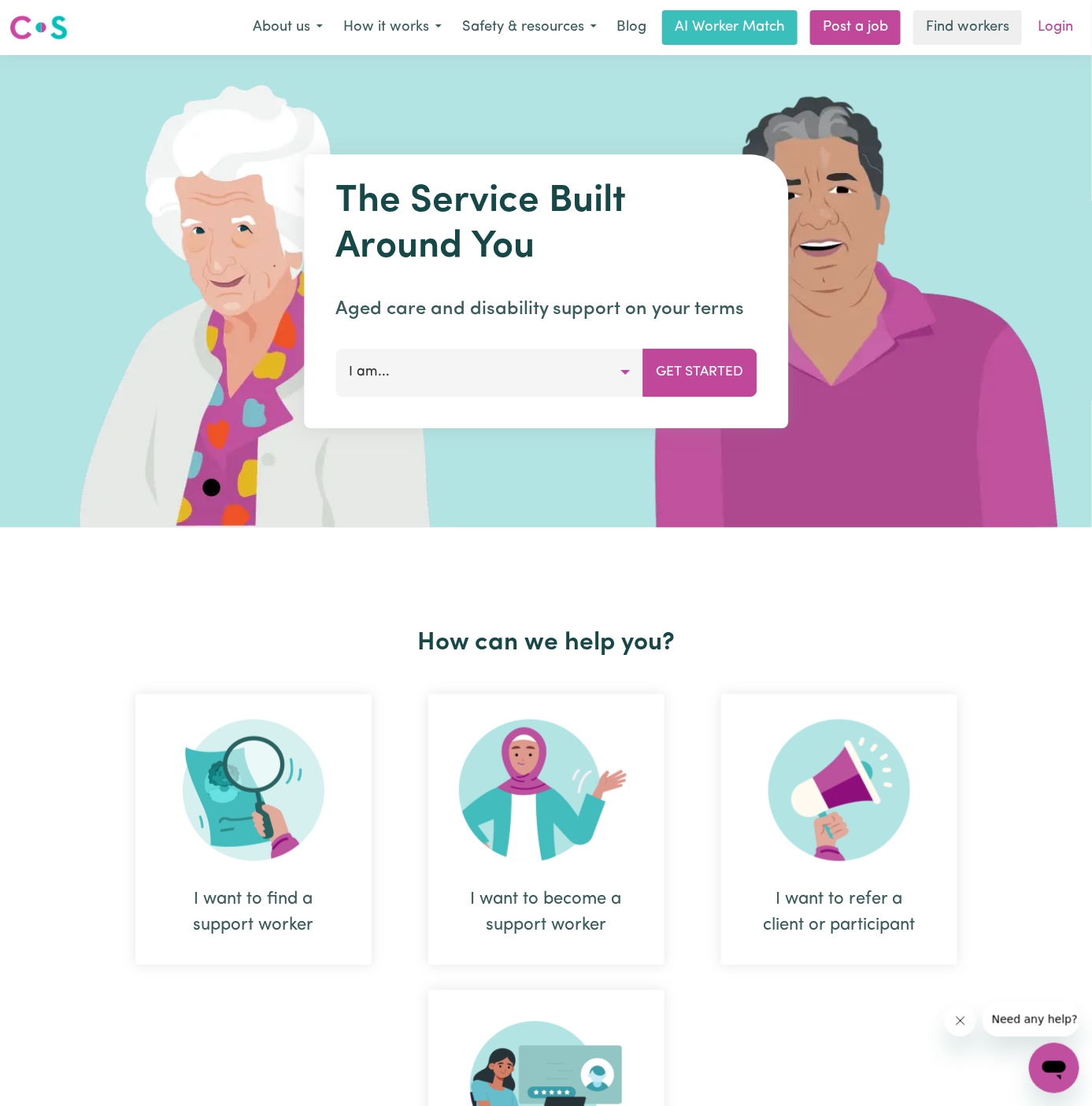
click at [1053, 33] on link "Login" at bounding box center [1055, 27] width 54 height 35
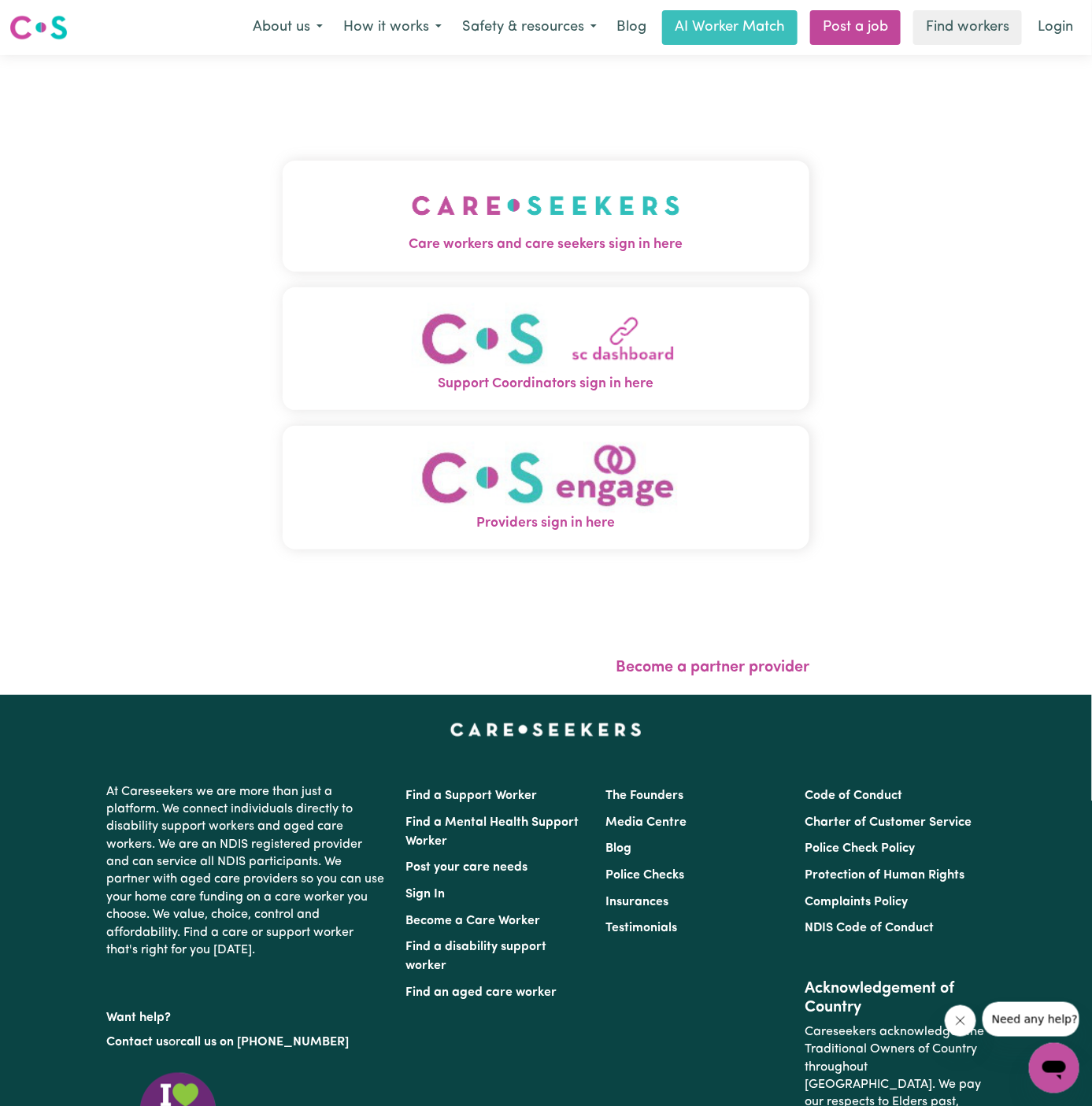
click at [540, 179] on img "Care workers and care seekers sign in here" at bounding box center [546, 206] width 269 height 59
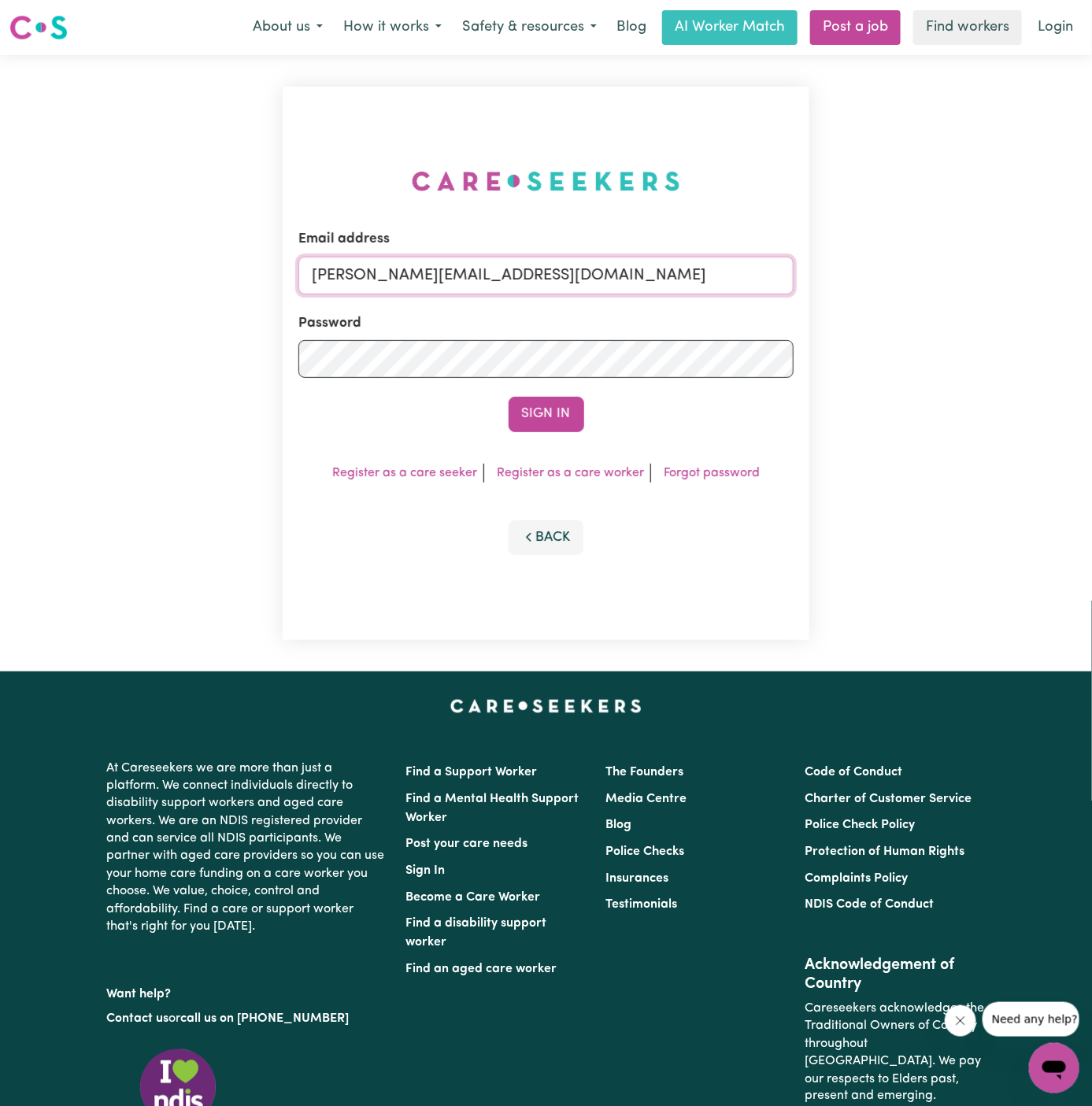
click at [538, 271] on input "[PERSON_NAME][EMAIL_ADDRESS][DOMAIN_NAME]" at bounding box center [546, 275] width 496 height 37
drag, startPoint x: 395, startPoint y: 279, endPoint x: 1150, endPoint y: 322, distance: 756.2
click at [1092, 322] on html "Menu About us How it works Safety & resources Blog AI Worker Match Post a job F…" at bounding box center [546, 674] width 1092 height 1349
type input "superuser~[PERSON_NAME][EMAIL_ADDRESS][DOMAIN_NAME]"
click at [509, 397] on button "Sign In" at bounding box center [546, 414] width 76 height 35
